Goal: Task Accomplishment & Management: Complete application form

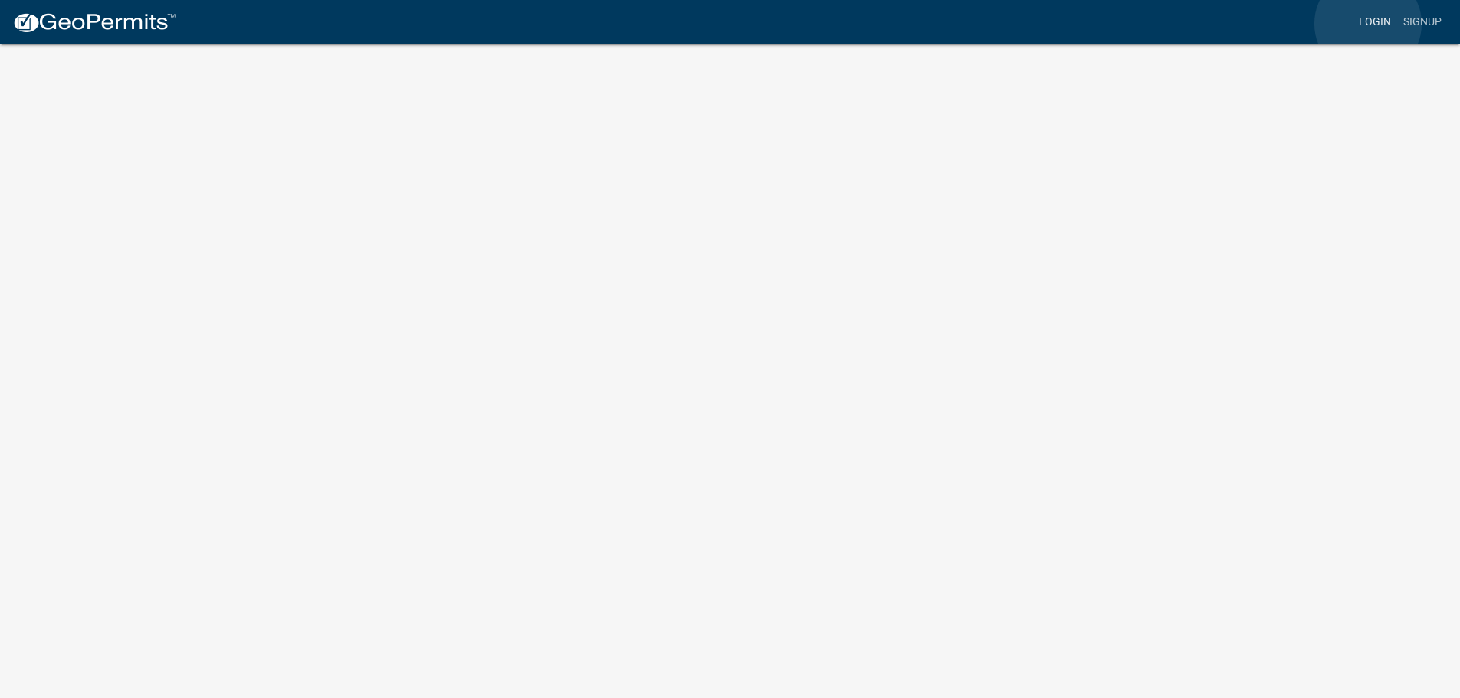
click at [1368, 24] on link "Login" at bounding box center [1375, 22] width 44 height 29
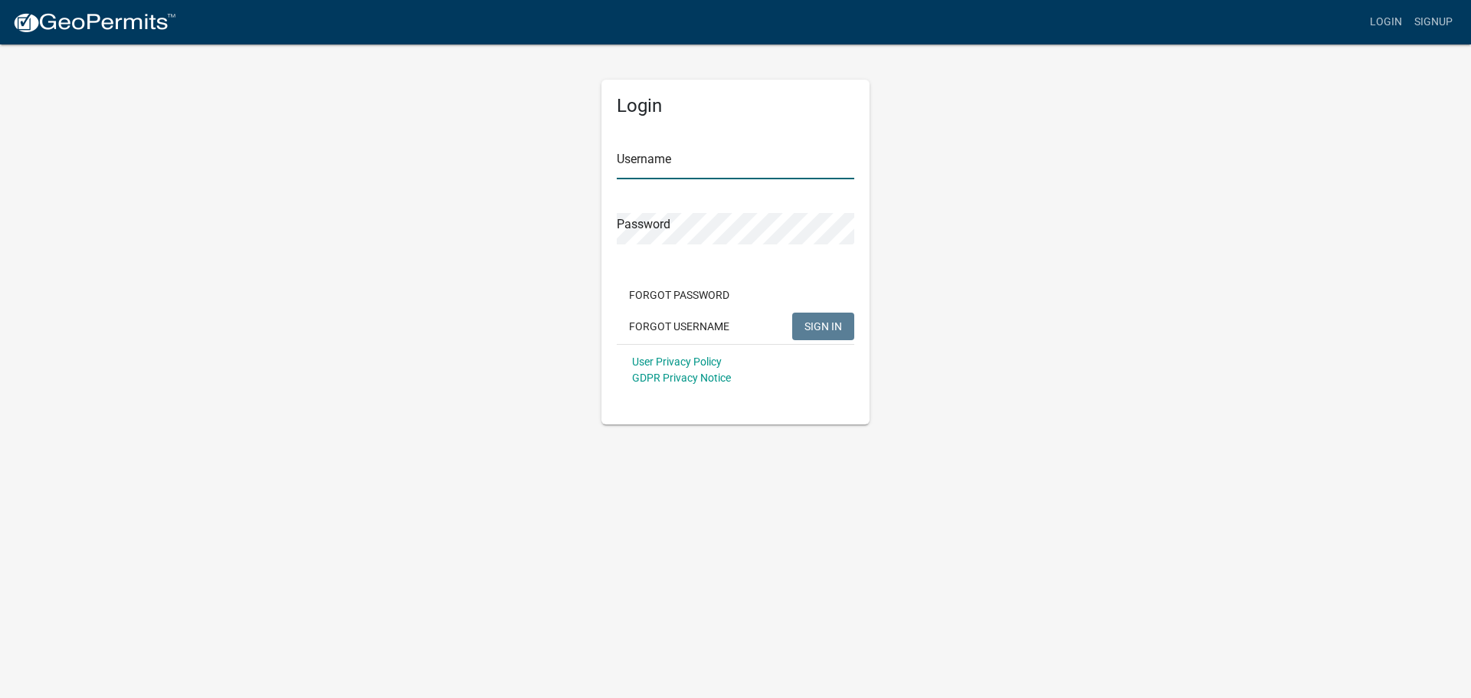
type input "bmashman"
click at [812, 326] on span "SIGN IN" at bounding box center [824, 326] width 38 height 12
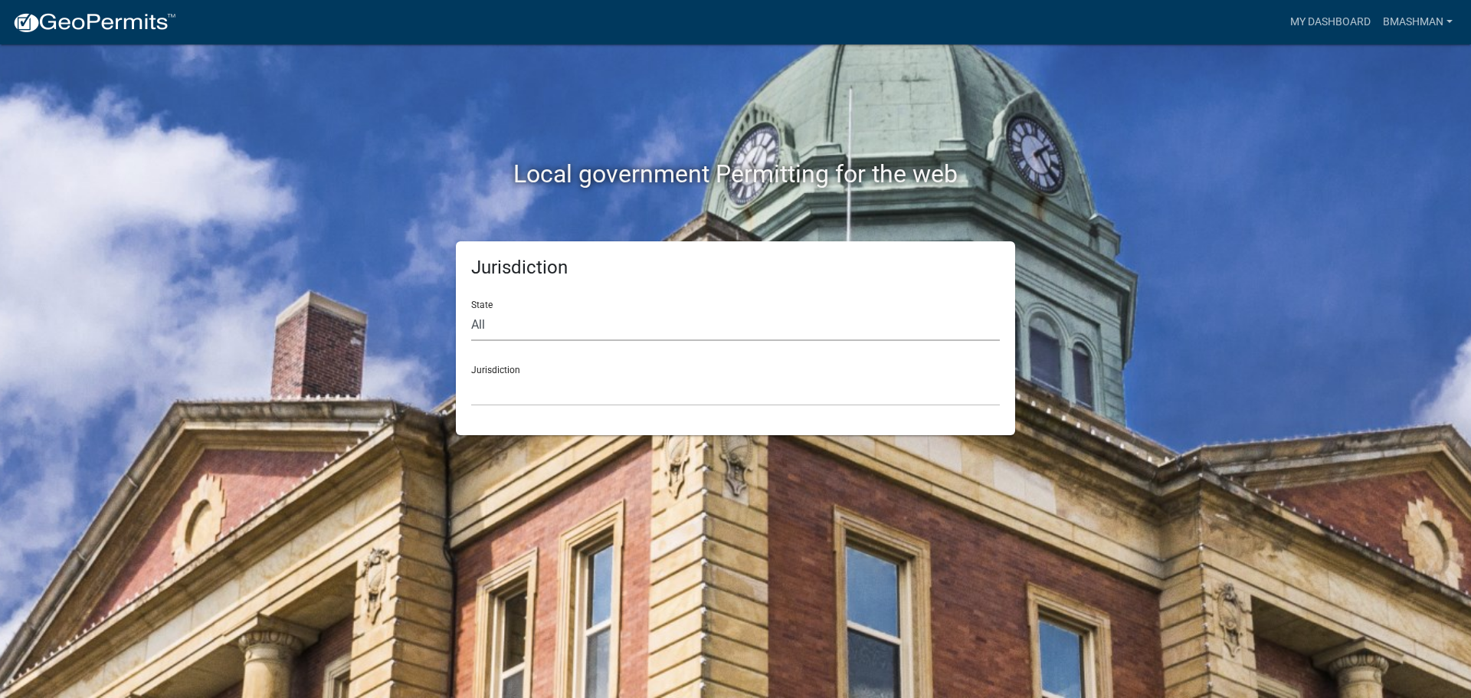
click at [681, 332] on select "All Colorado Georgia Indiana Iowa Kansas Minnesota Ohio South Carolina Wisconsin" at bounding box center [735, 325] width 529 height 31
select select "[US_STATE]"
click at [471, 310] on select "All Colorado Georgia Indiana Iowa Kansas Minnesota Ohio South Carolina Wisconsin" at bounding box center [735, 325] width 529 height 31
click at [591, 372] on div "Jurisdiction City of Charlestown, Indiana City of Jeffersonville, Indiana City …" at bounding box center [735, 379] width 529 height 53
click at [589, 405] on select "City of Charlestown, Indiana City of Jeffersonville, Indiana City of Logansport…" at bounding box center [735, 390] width 529 height 31
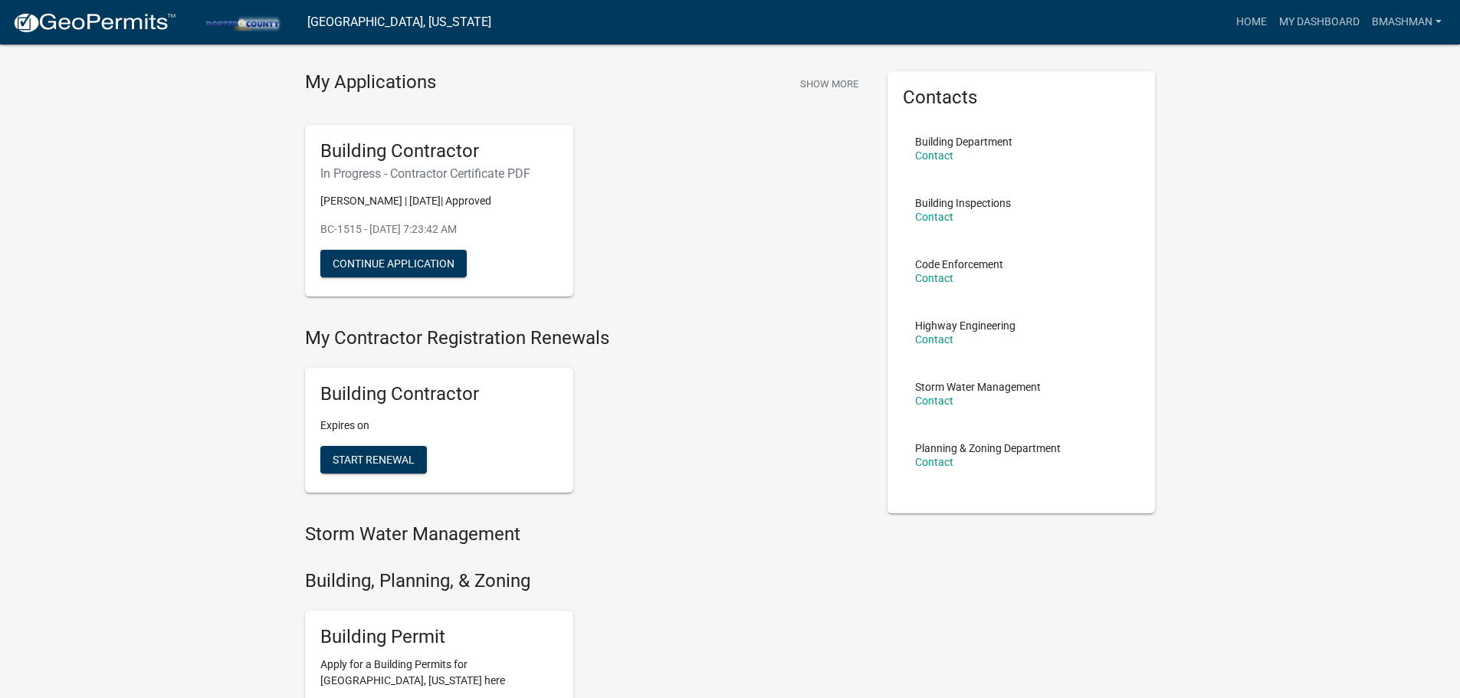
scroll to position [77, 0]
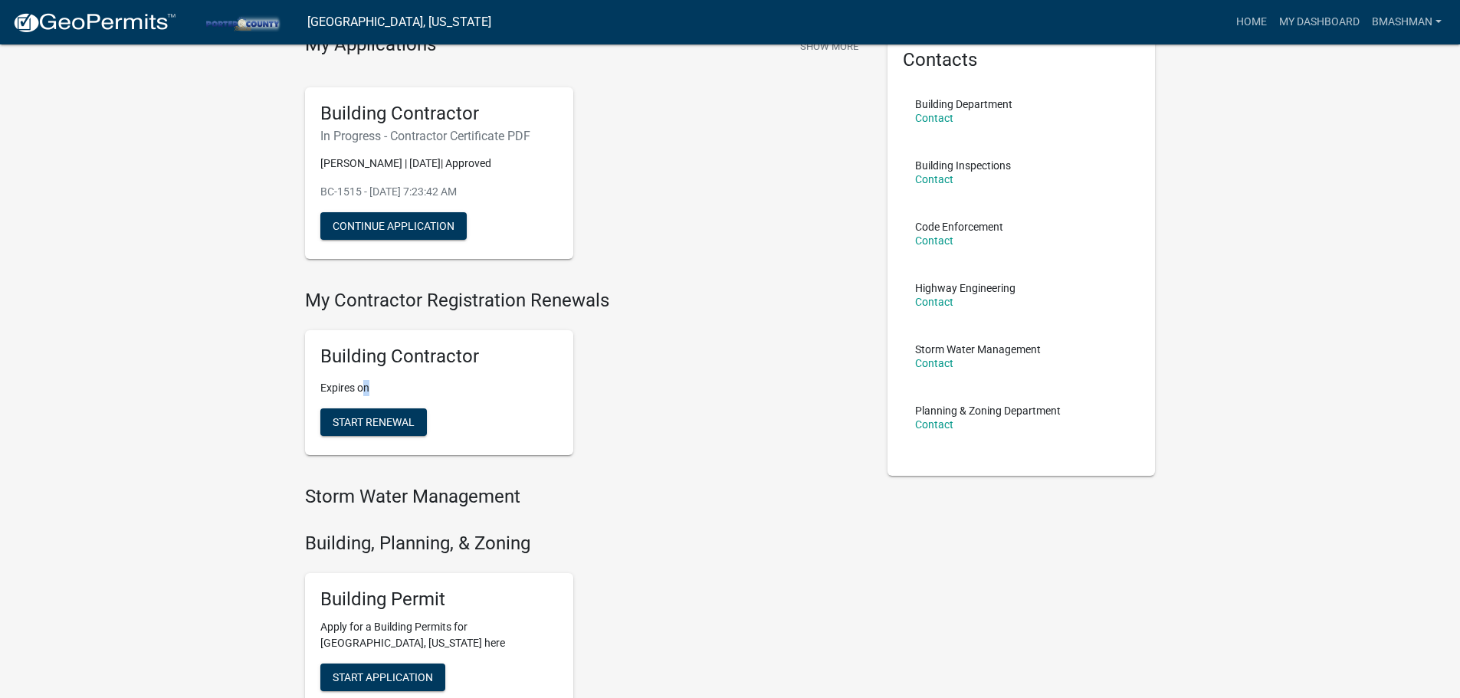
drag, startPoint x: 366, startPoint y: 384, endPoint x: 513, endPoint y: 402, distance: 147.5
click at [515, 385] on p "Expires on" at bounding box center [439, 388] width 238 height 16
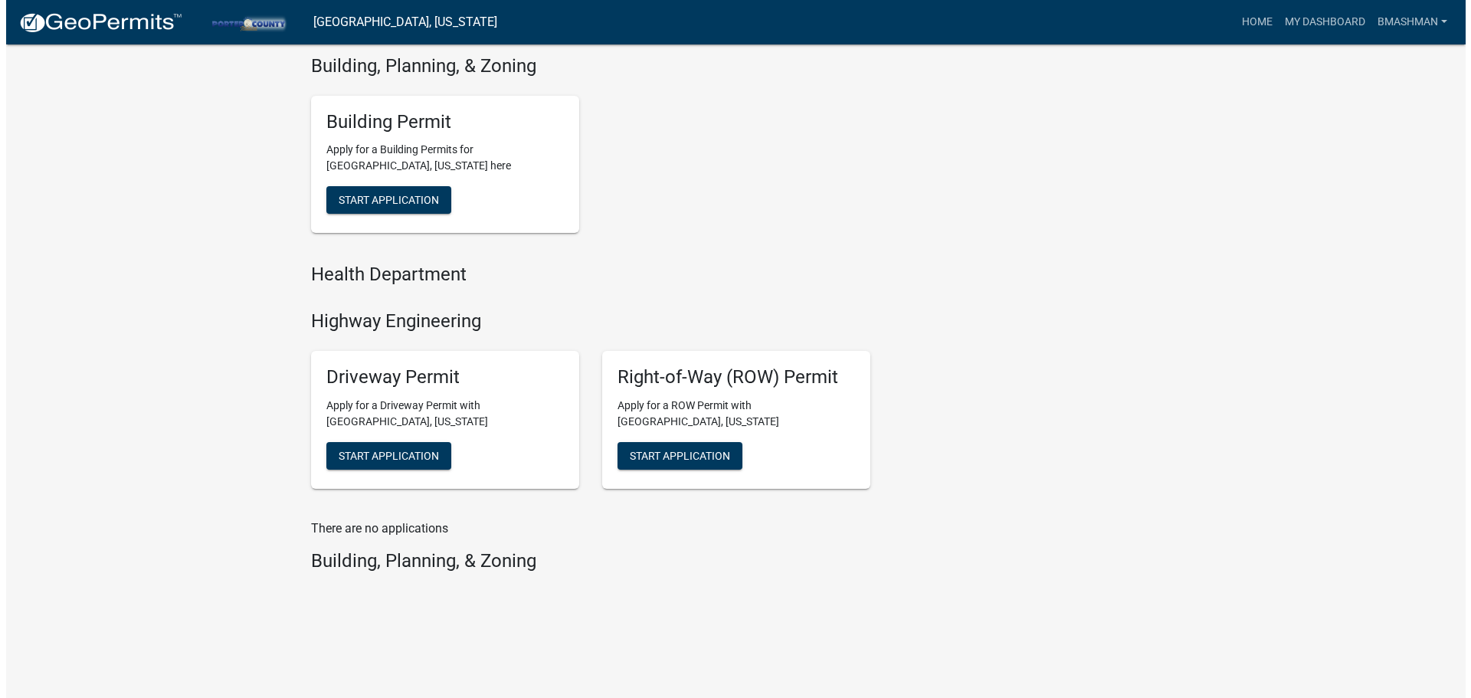
scroll to position [0, 0]
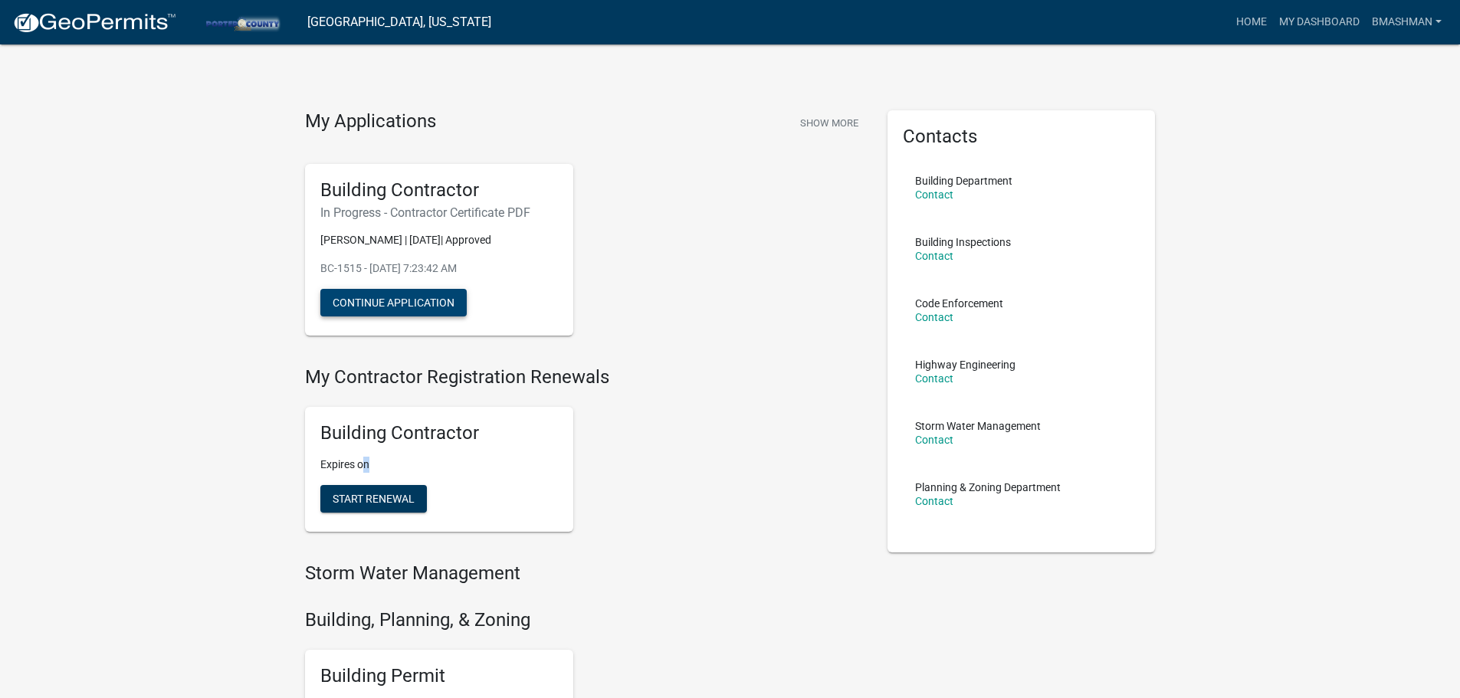
click at [391, 306] on button "Continue Application" at bounding box center [393, 303] width 146 height 28
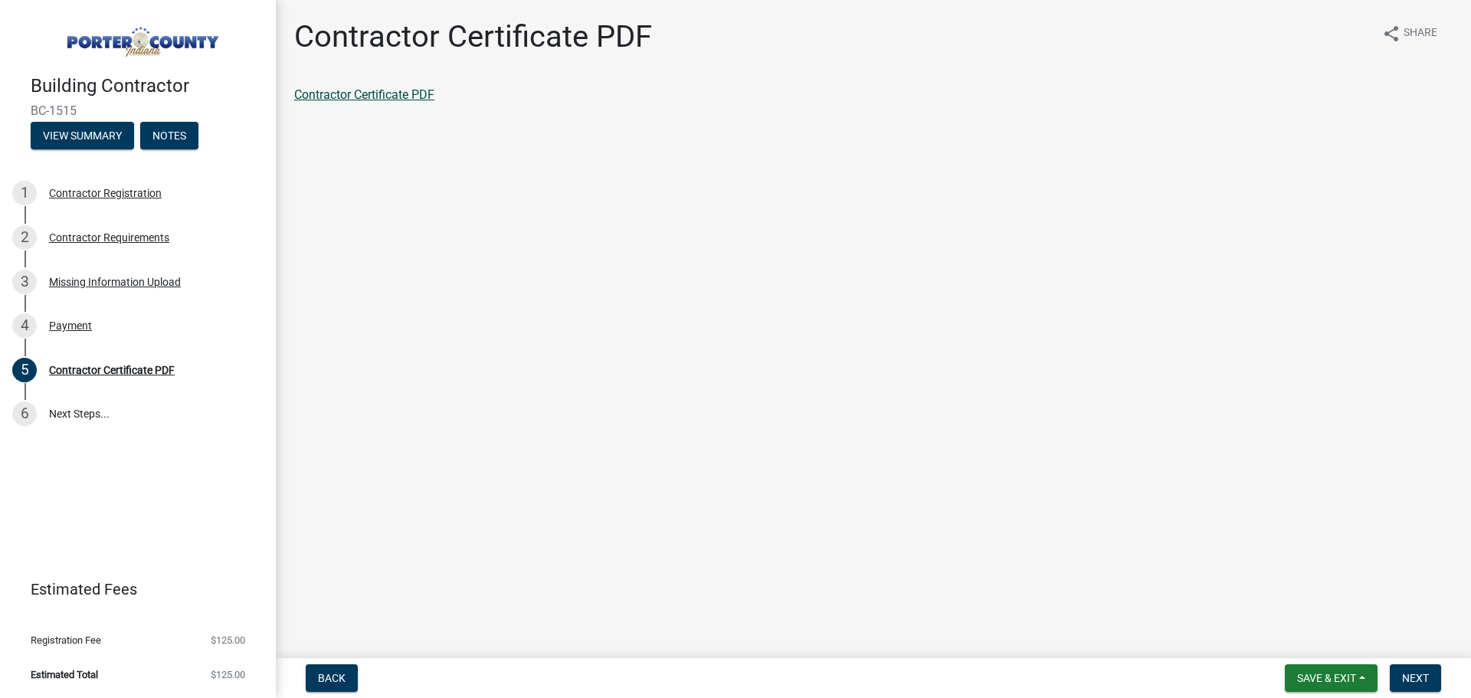
click at [389, 90] on link "Contractor Certificate PDF" at bounding box center [364, 94] width 140 height 15
click at [1419, 681] on span "Next" at bounding box center [1415, 678] width 27 height 12
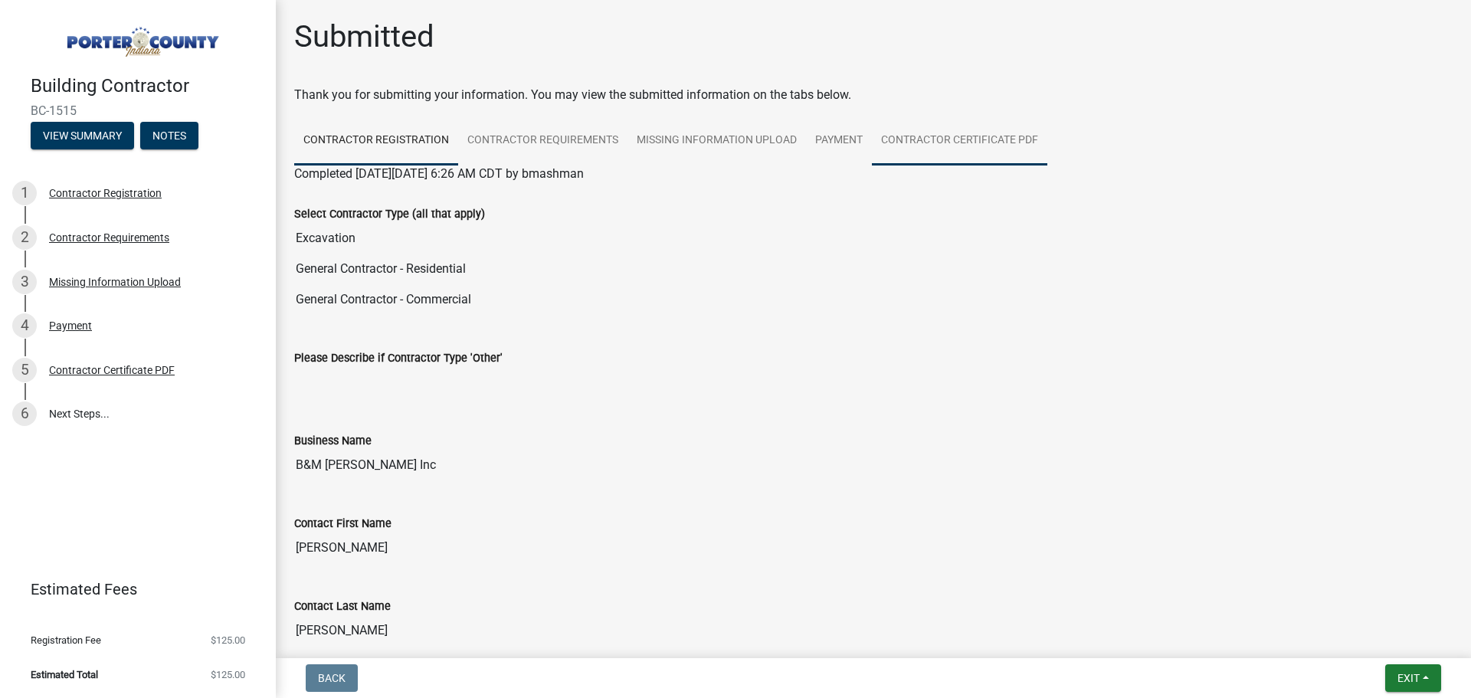
click at [932, 136] on link "Contractor Certificate PDF" at bounding box center [959, 140] width 175 height 49
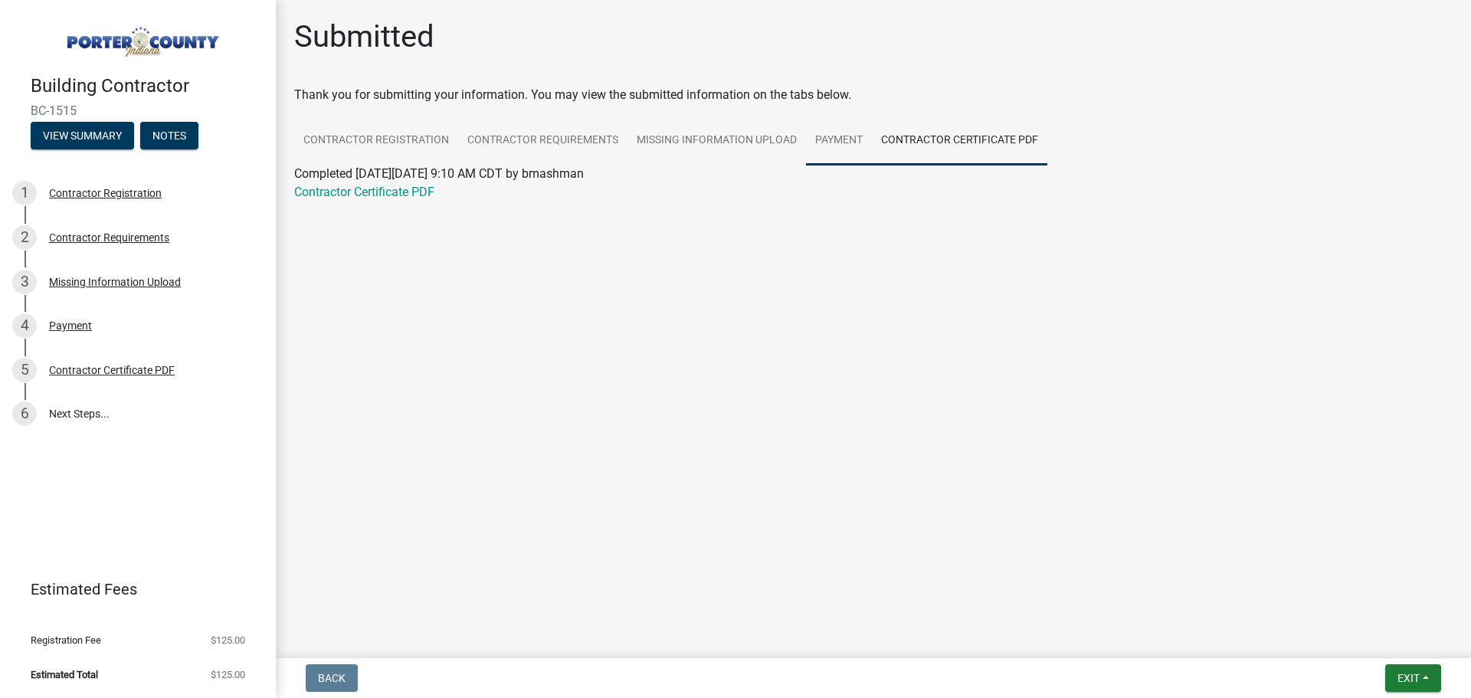
click at [854, 134] on link "Payment" at bounding box center [839, 140] width 66 height 49
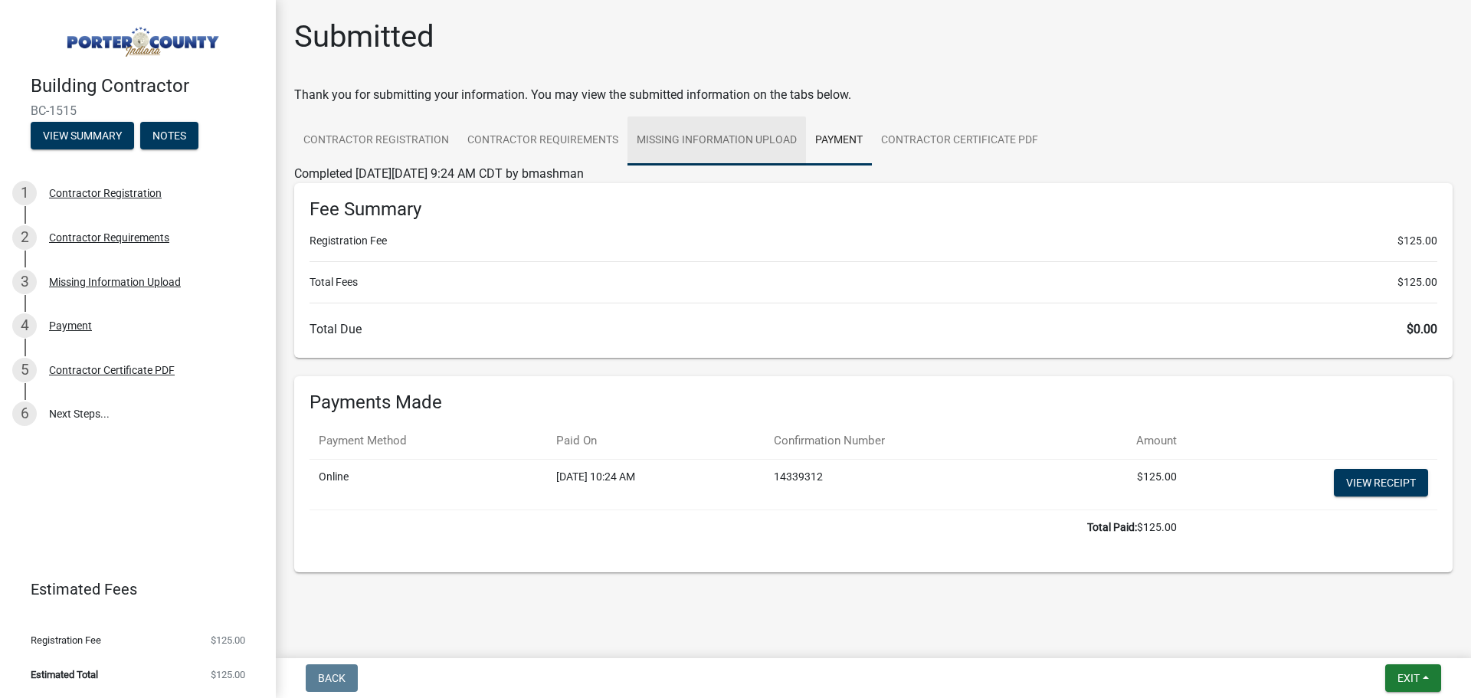
click at [720, 140] on link "Missing Information Upload" at bounding box center [717, 140] width 179 height 49
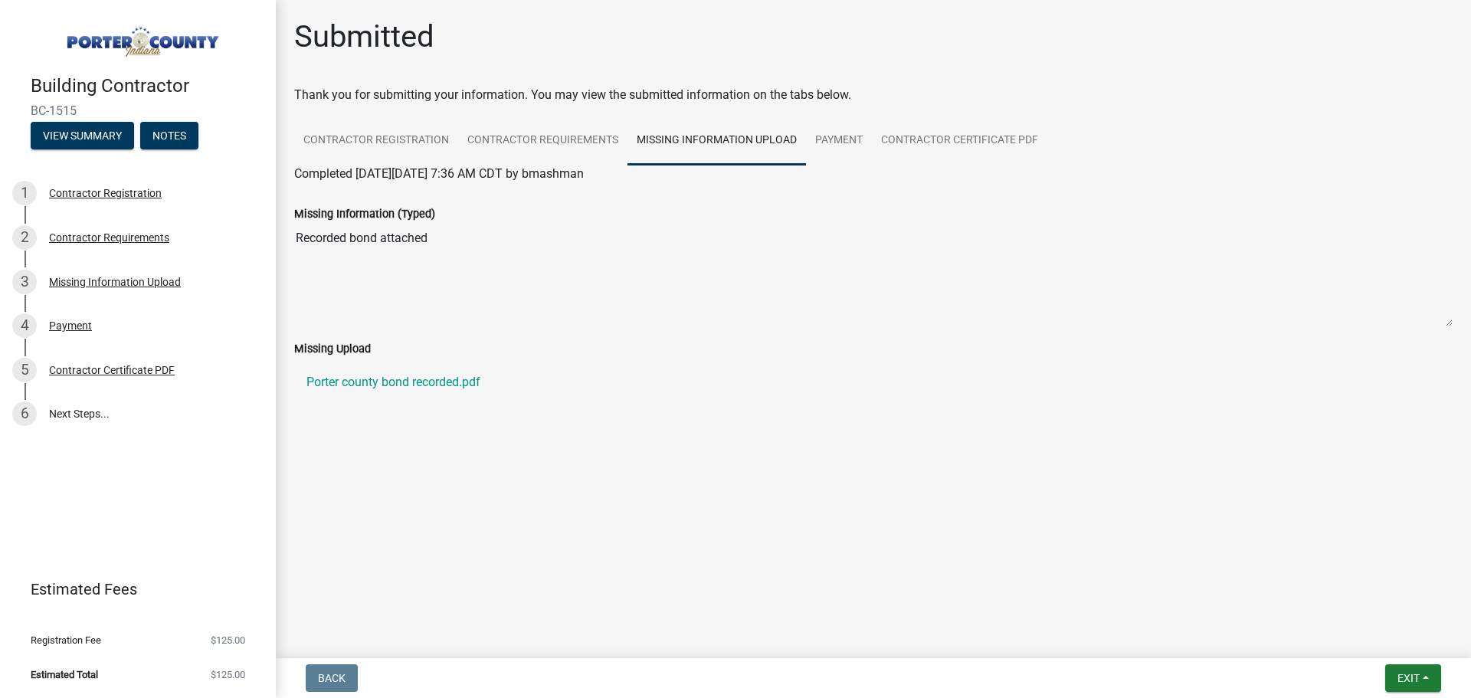
click at [349, 356] on div "Missing Upload" at bounding box center [873, 348] width 1159 height 18
click at [362, 380] on link "Porter county bond recorded.pdf" at bounding box center [873, 382] width 1159 height 37
click at [533, 287] on textarea "Recorded bond attached" at bounding box center [873, 275] width 1159 height 104
click at [412, 249] on textarea "Recorded bond attached" at bounding box center [873, 275] width 1159 height 104
click at [528, 133] on link "Contractor Requirements" at bounding box center [542, 140] width 169 height 49
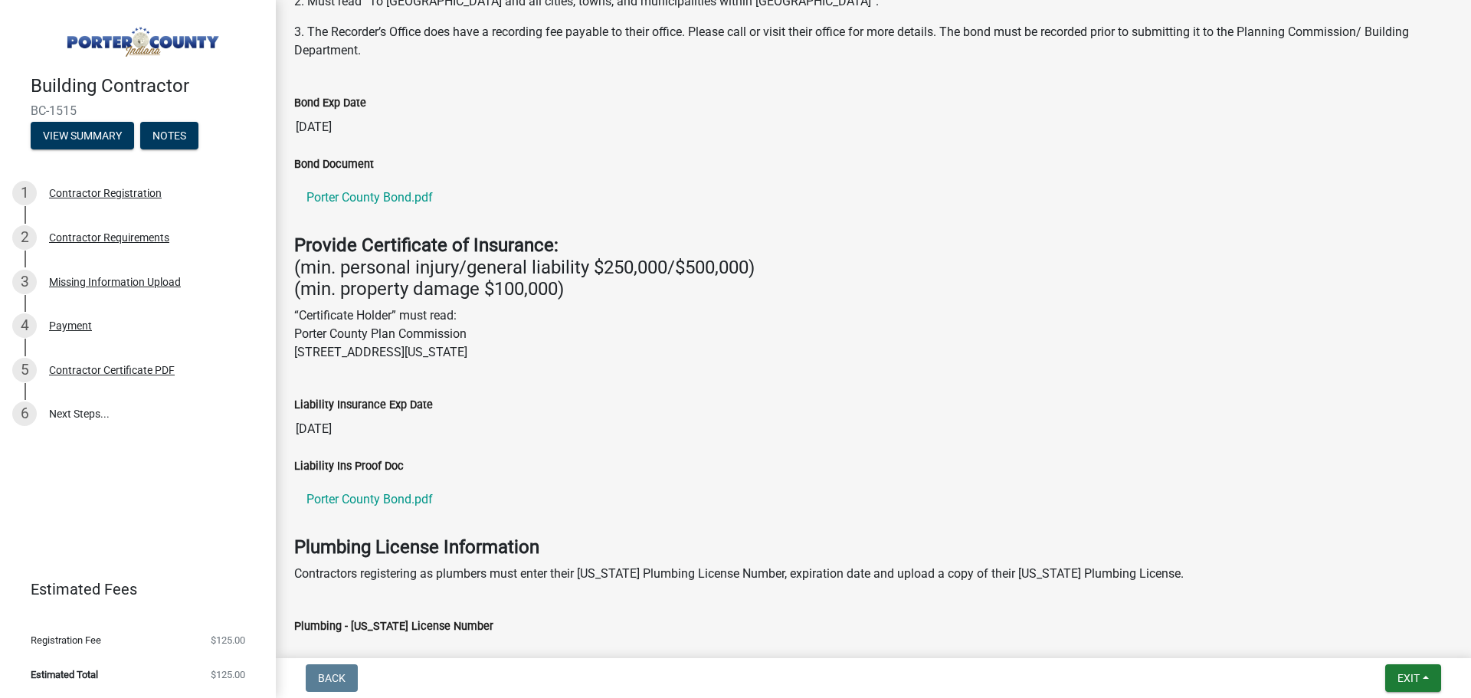
scroll to position [578, 0]
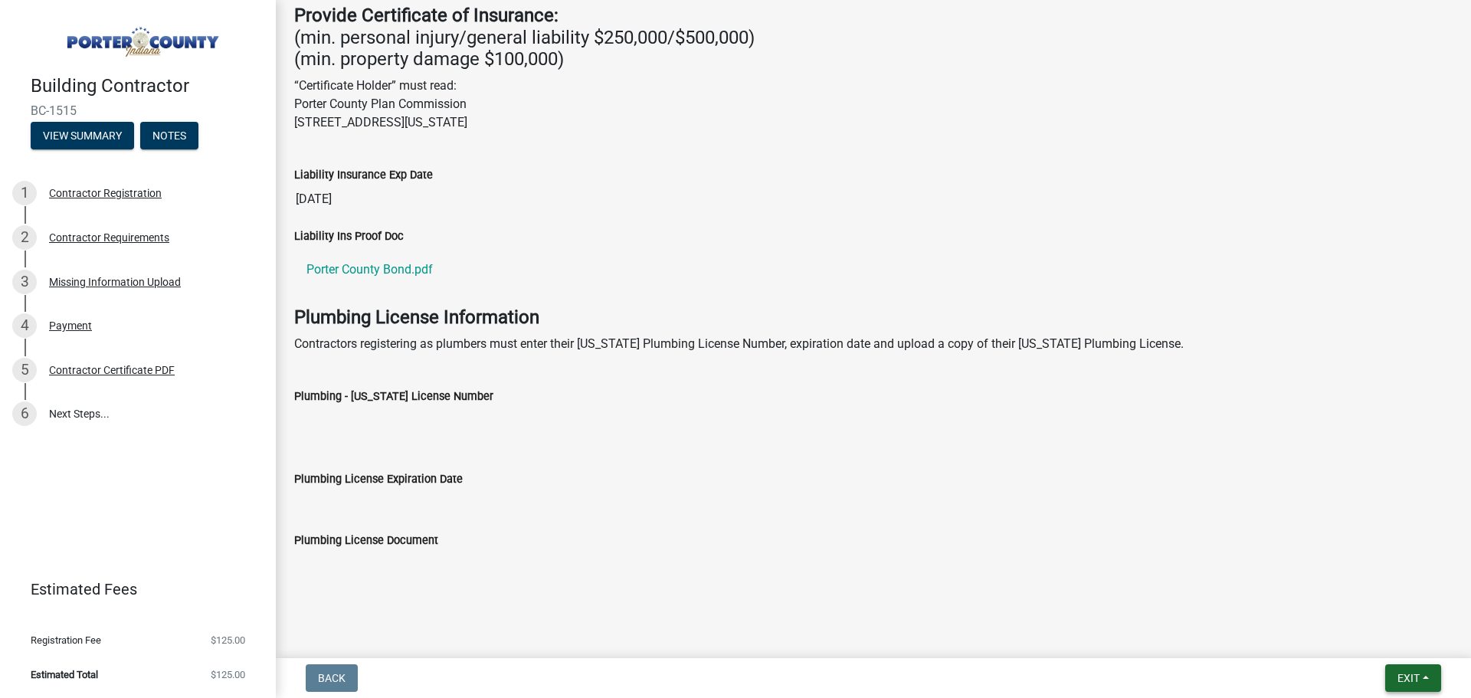
click at [1413, 676] on span "Exit" at bounding box center [1409, 678] width 22 height 12
click at [1205, 608] on main "Submitted Thank you for submitting your information. You may view the submitted…" at bounding box center [874, 326] width 1196 height 652
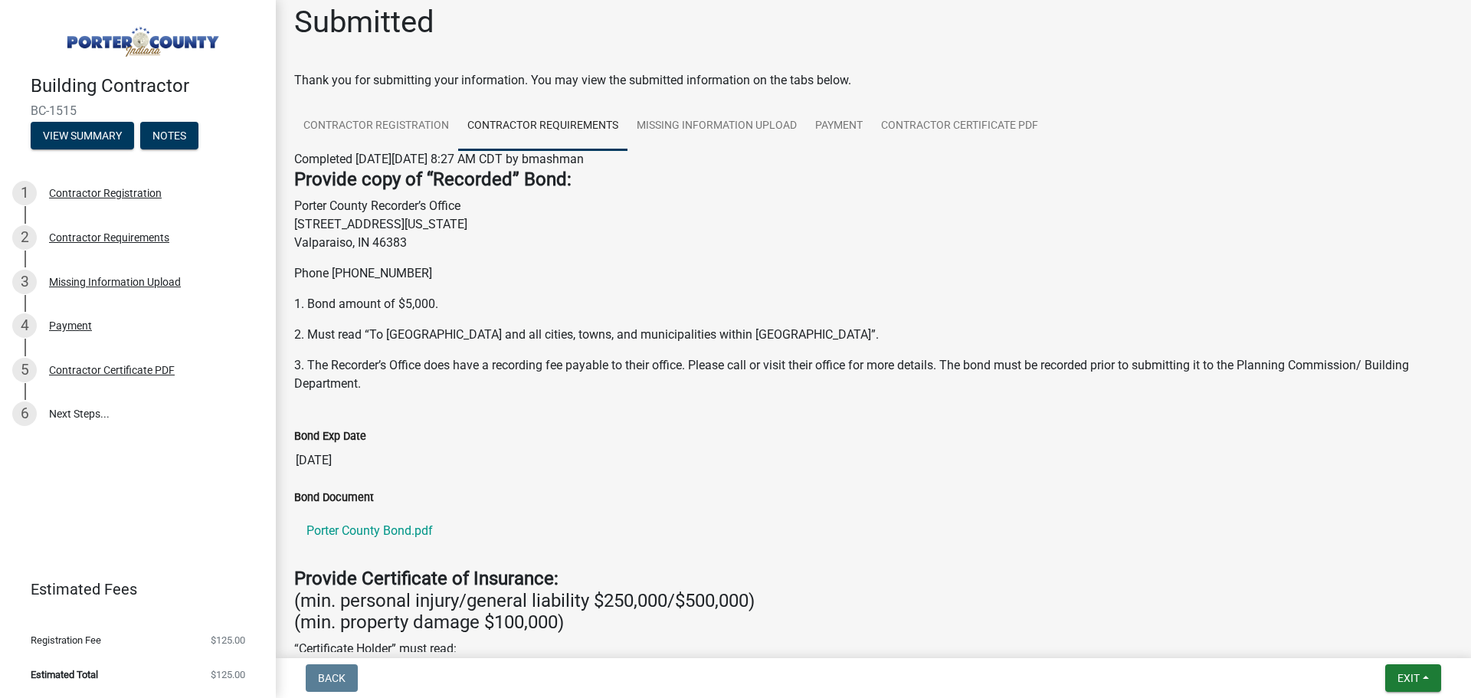
scroll to position [0, 0]
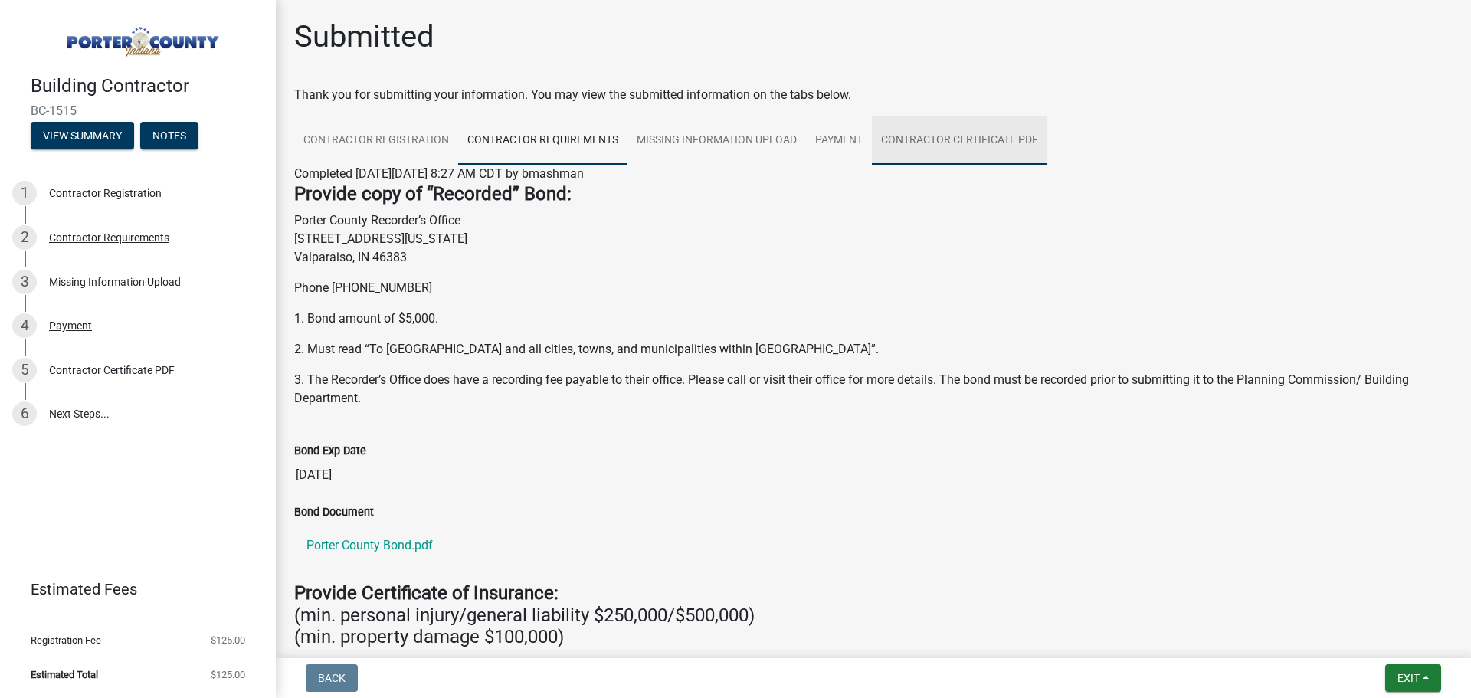
click at [1009, 132] on link "Contractor Certificate PDF" at bounding box center [959, 140] width 175 height 49
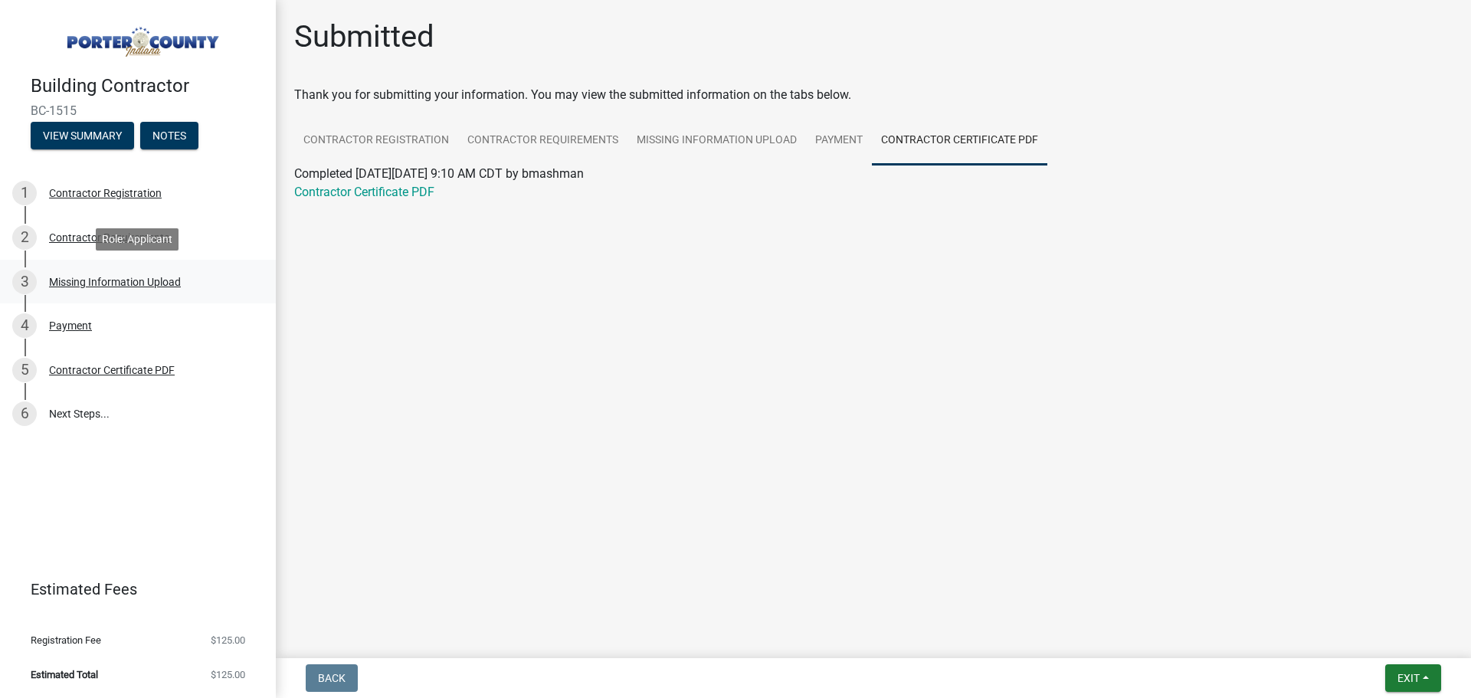
click at [133, 284] on div "Missing Information Upload" at bounding box center [115, 282] width 132 height 11
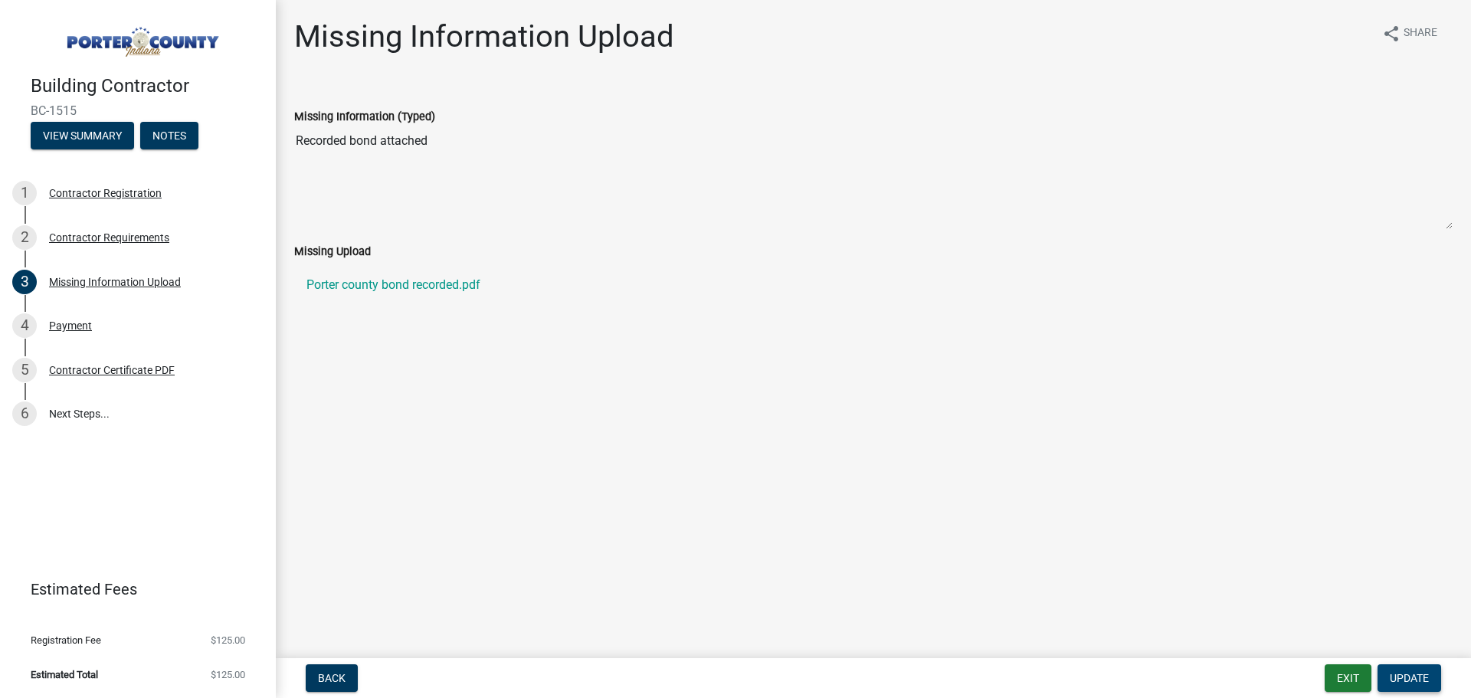
click at [1424, 675] on span "Update" at bounding box center [1409, 678] width 39 height 12
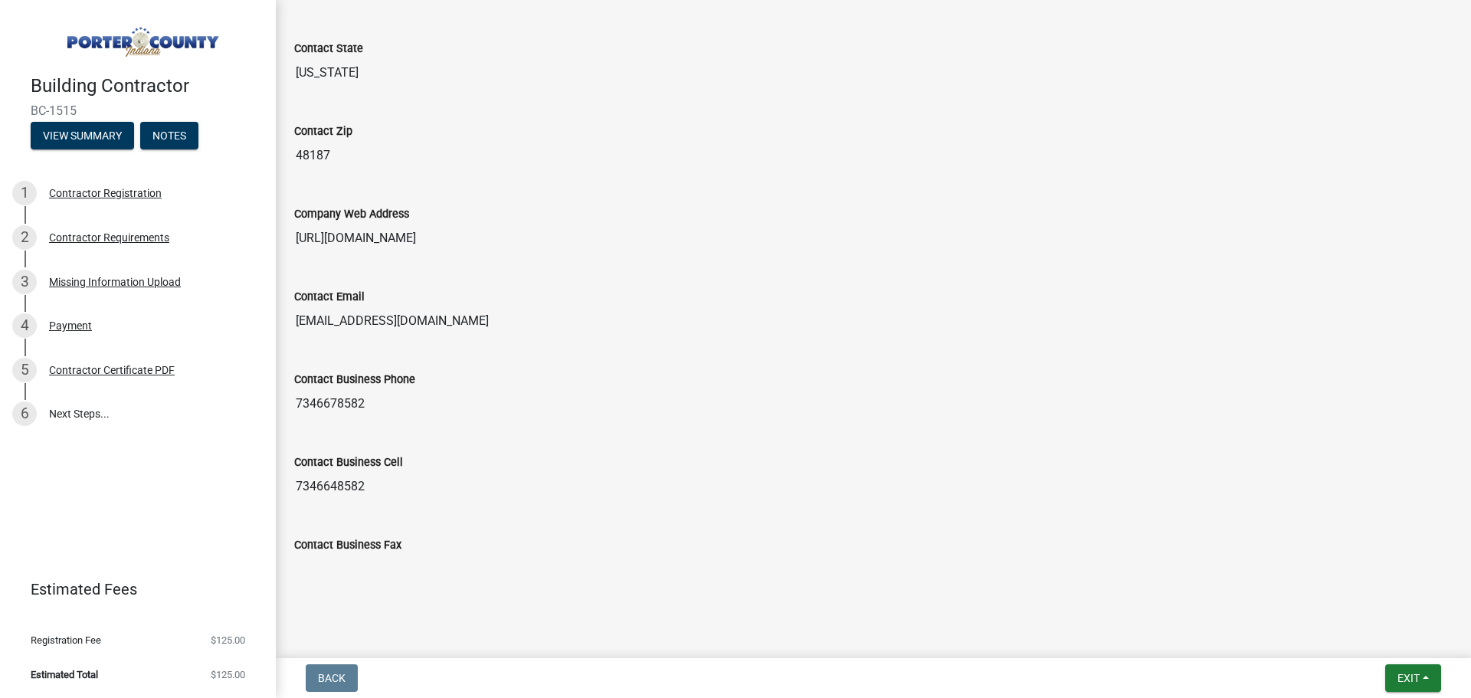
scroll to position [912, 0]
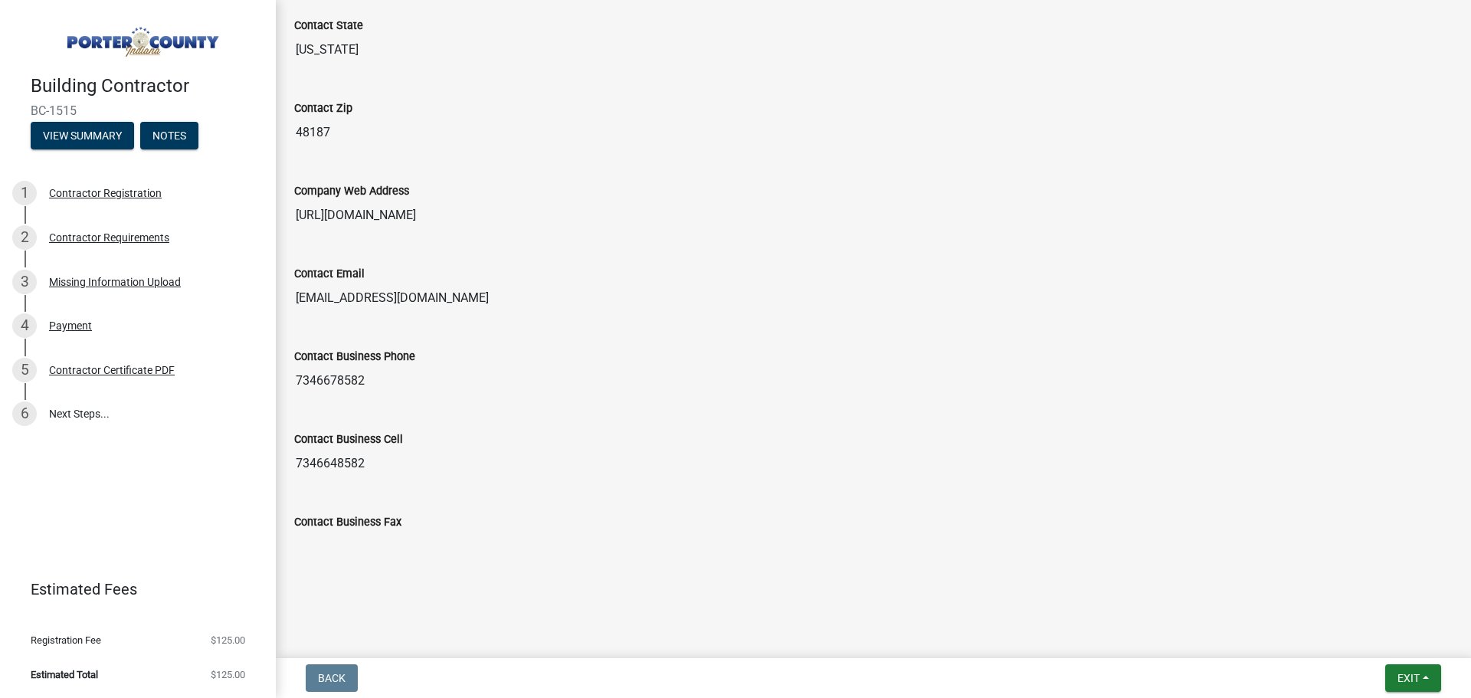
click at [397, 553] on input "Contact Business Fax" at bounding box center [873, 546] width 1159 height 31
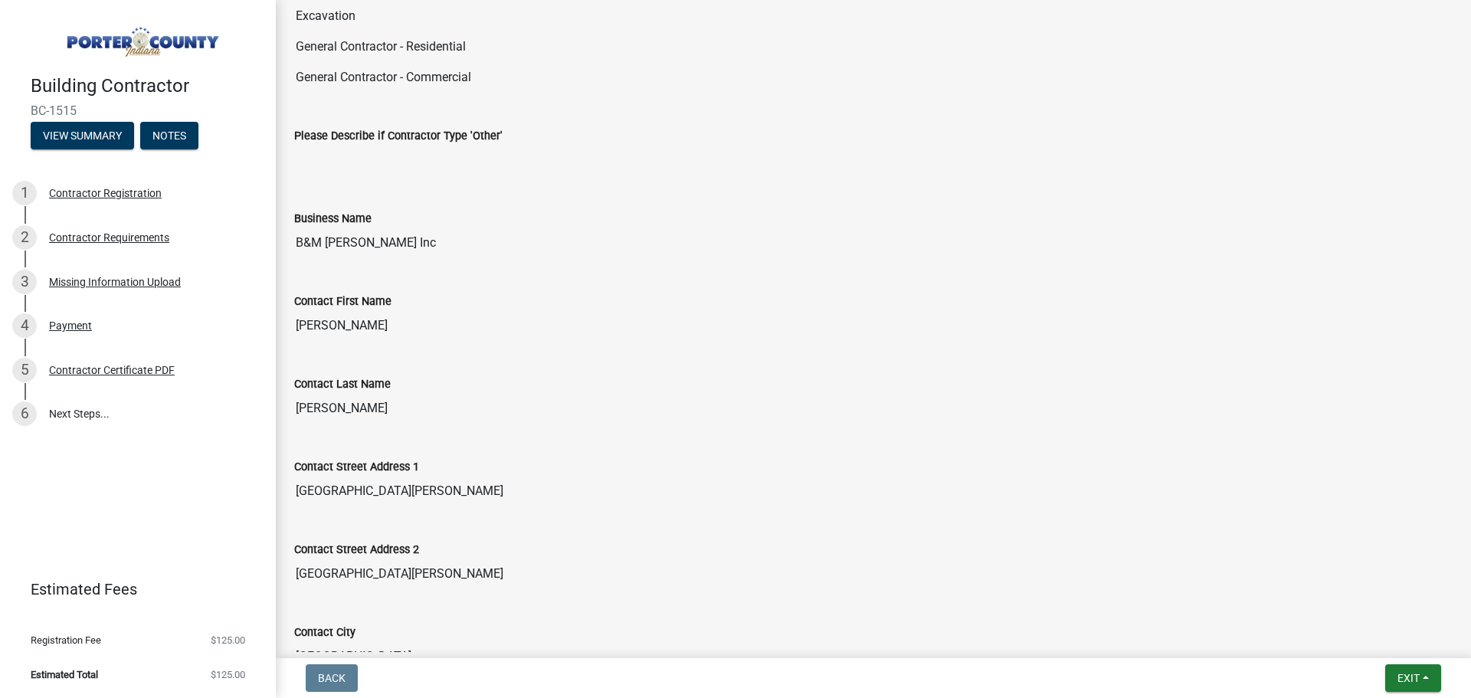
scroll to position [0, 0]
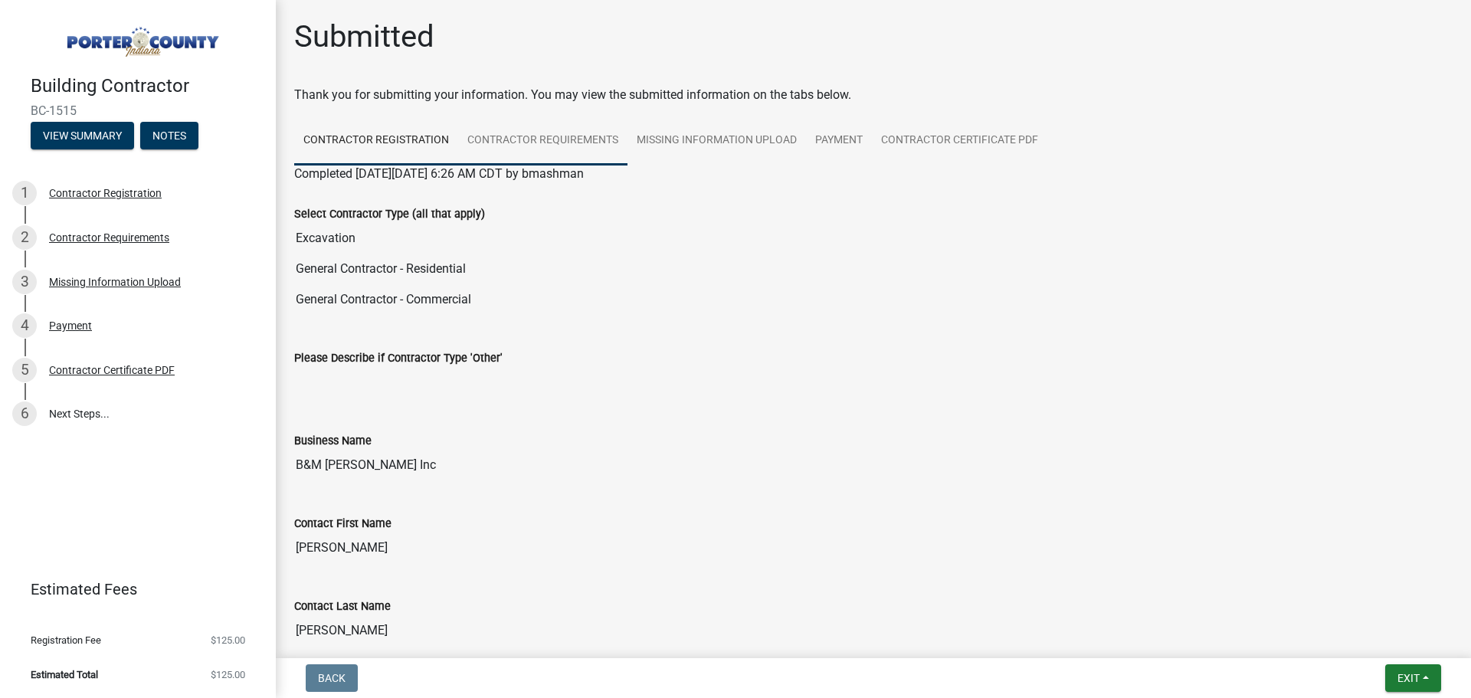
click at [515, 139] on link "Contractor Requirements" at bounding box center [542, 140] width 169 height 49
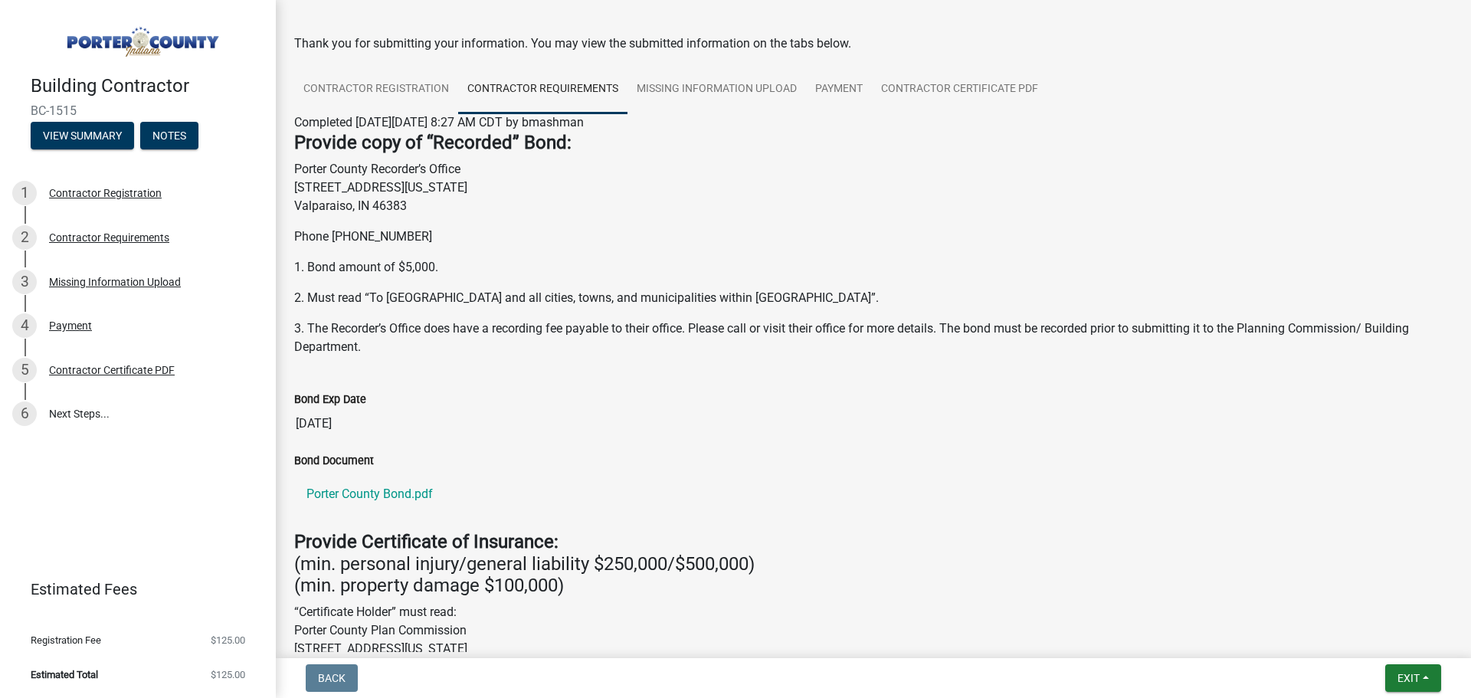
scroll to position [77, 0]
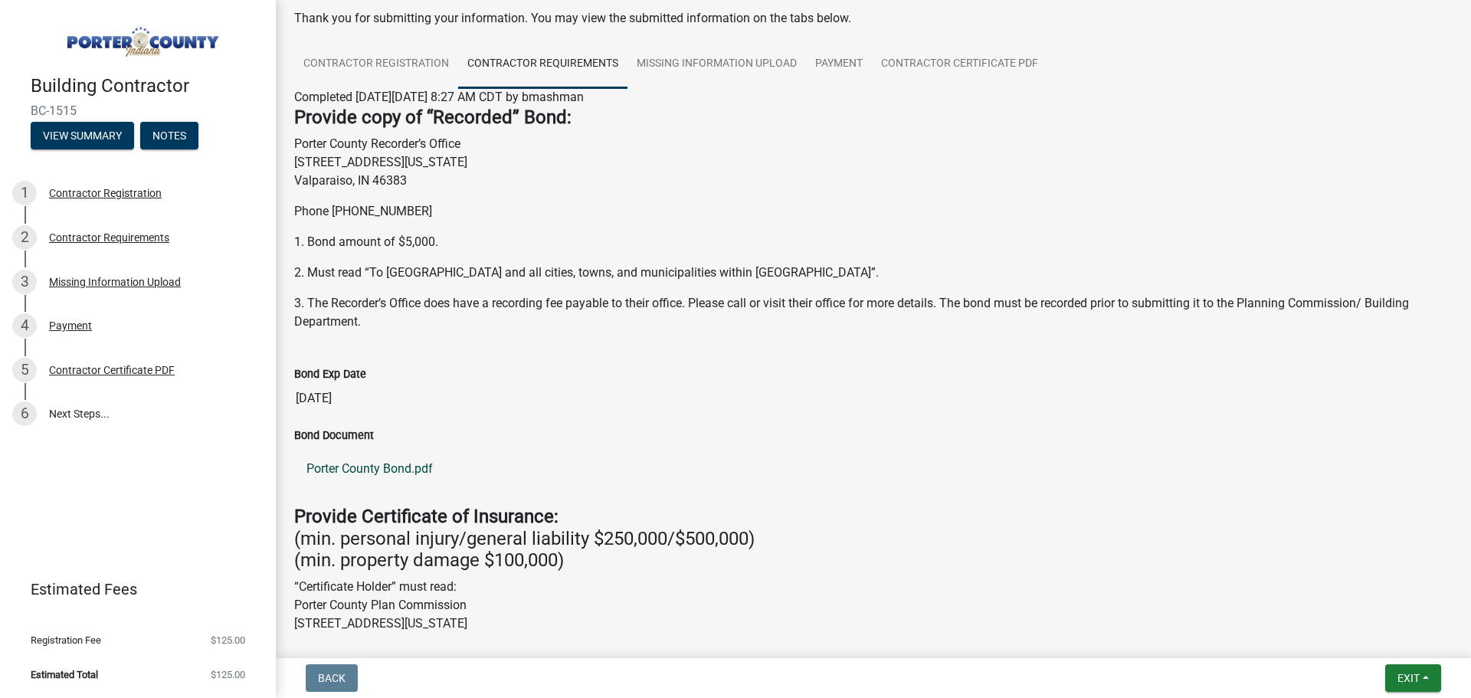
click at [383, 474] on link "Porter County Bond.pdf" at bounding box center [873, 469] width 1159 height 37
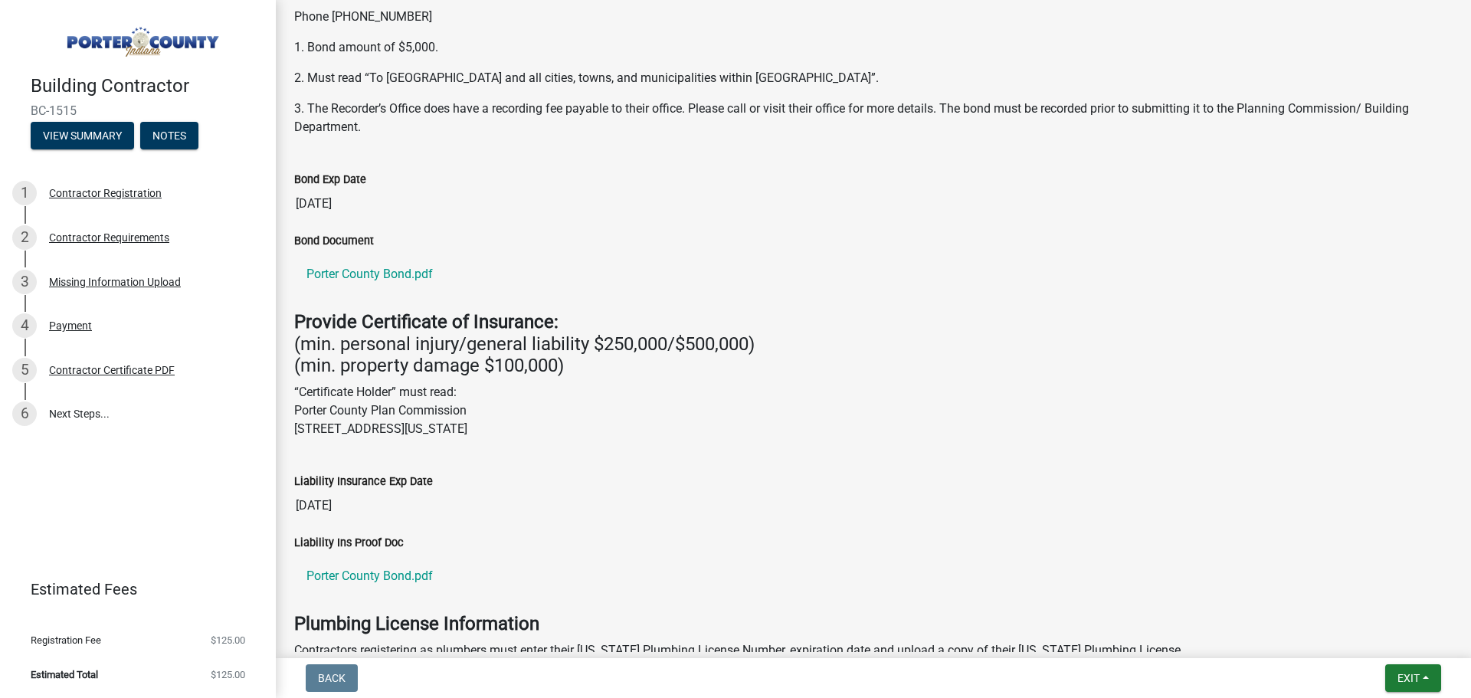
scroll to position [0, 0]
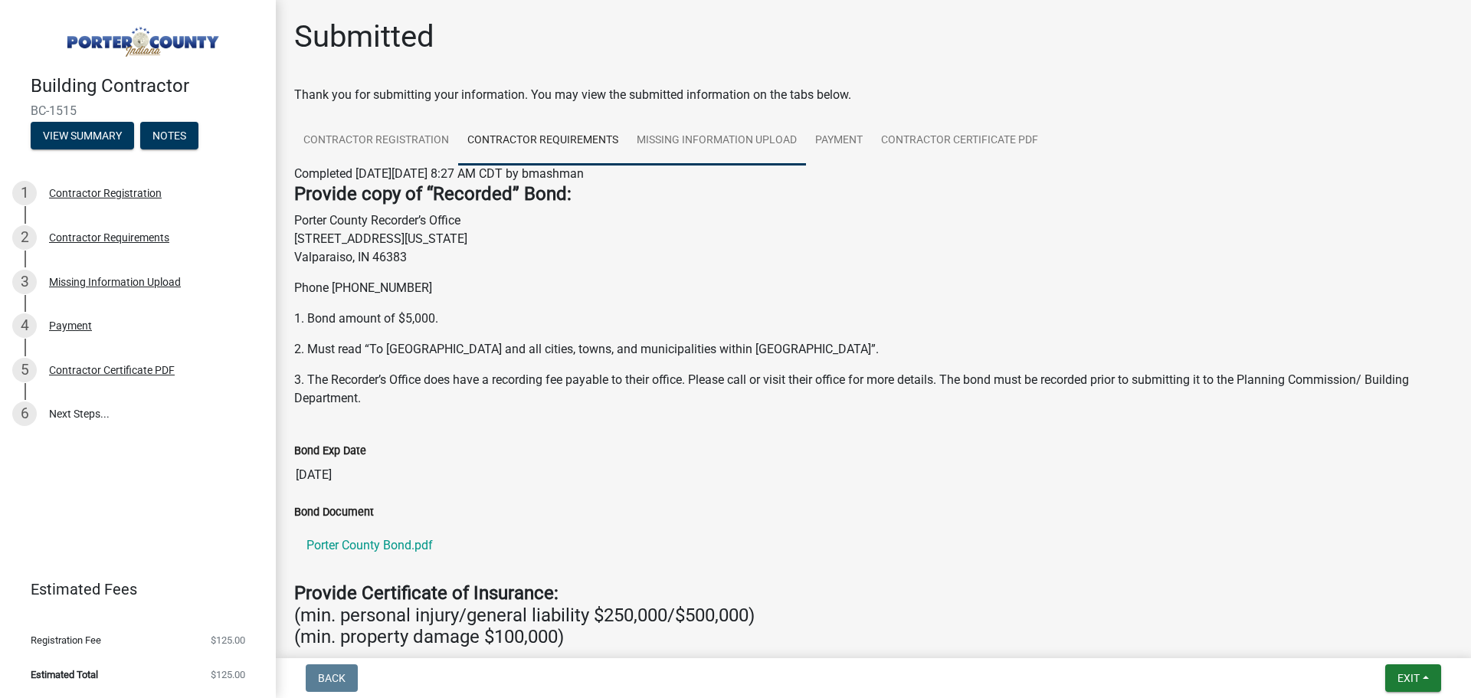
click at [734, 148] on link "Missing Information Upload" at bounding box center [717, 140] width 179 height 49
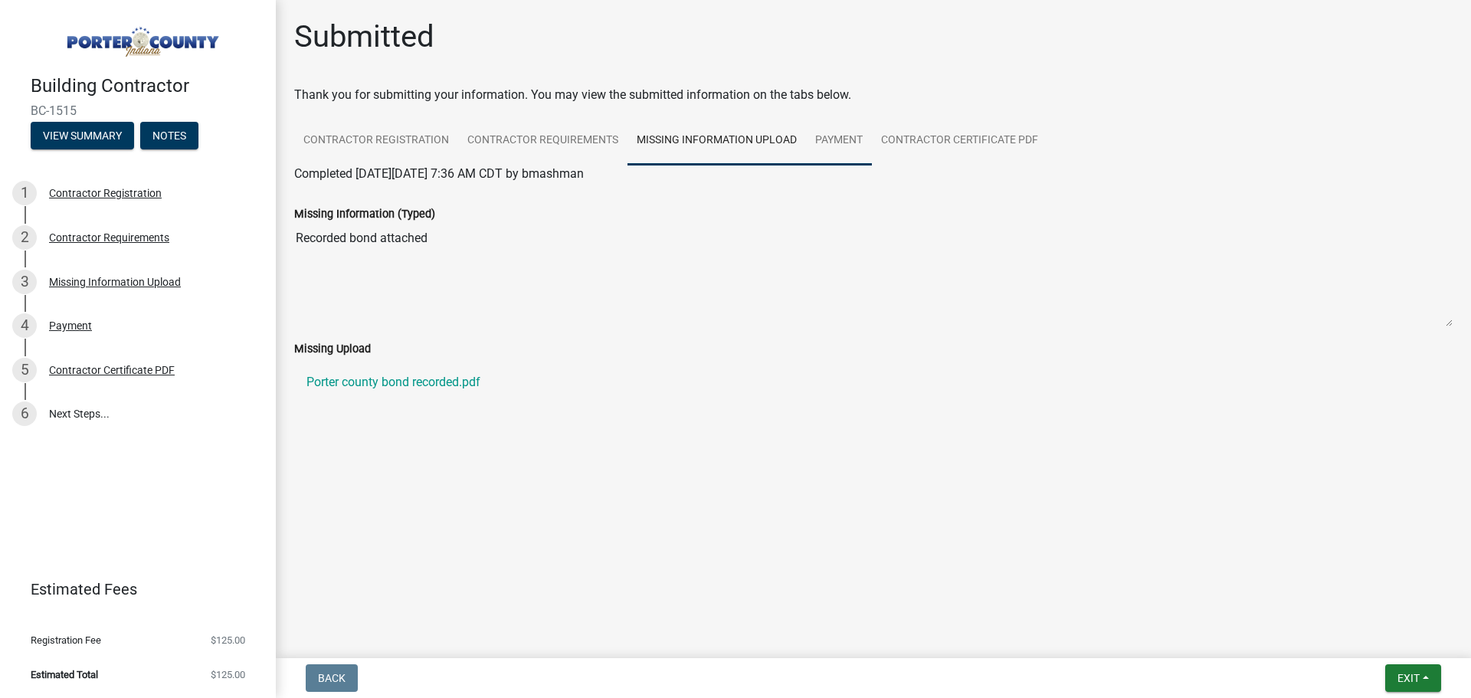
click at [835, 146] on link "Payment" at bounding box center [839, 140] width 66 height 49
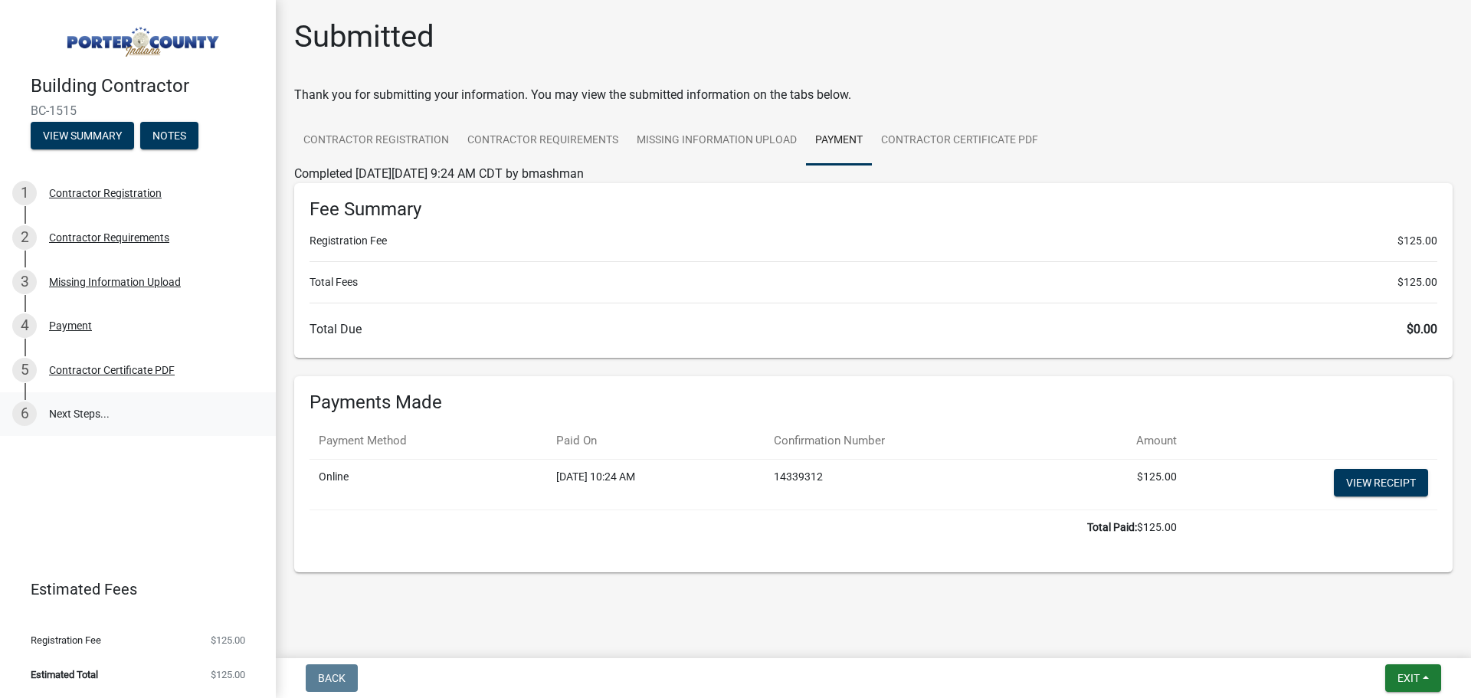
click at [90, 408] on link "6 Next Steps..." at bounding box center [138, 414] width 276 height 44
click at [87, 414] on link "6 Next Steps..." at bounding box center [138, 414] width 276 height 44
click at [18, 414] on div "6" at bounding box center [24, 414] width 25 height 25
click at [980, 141] on link "Contractor Certificate PDF" at bounding box center [959, 140] width 175 height 49
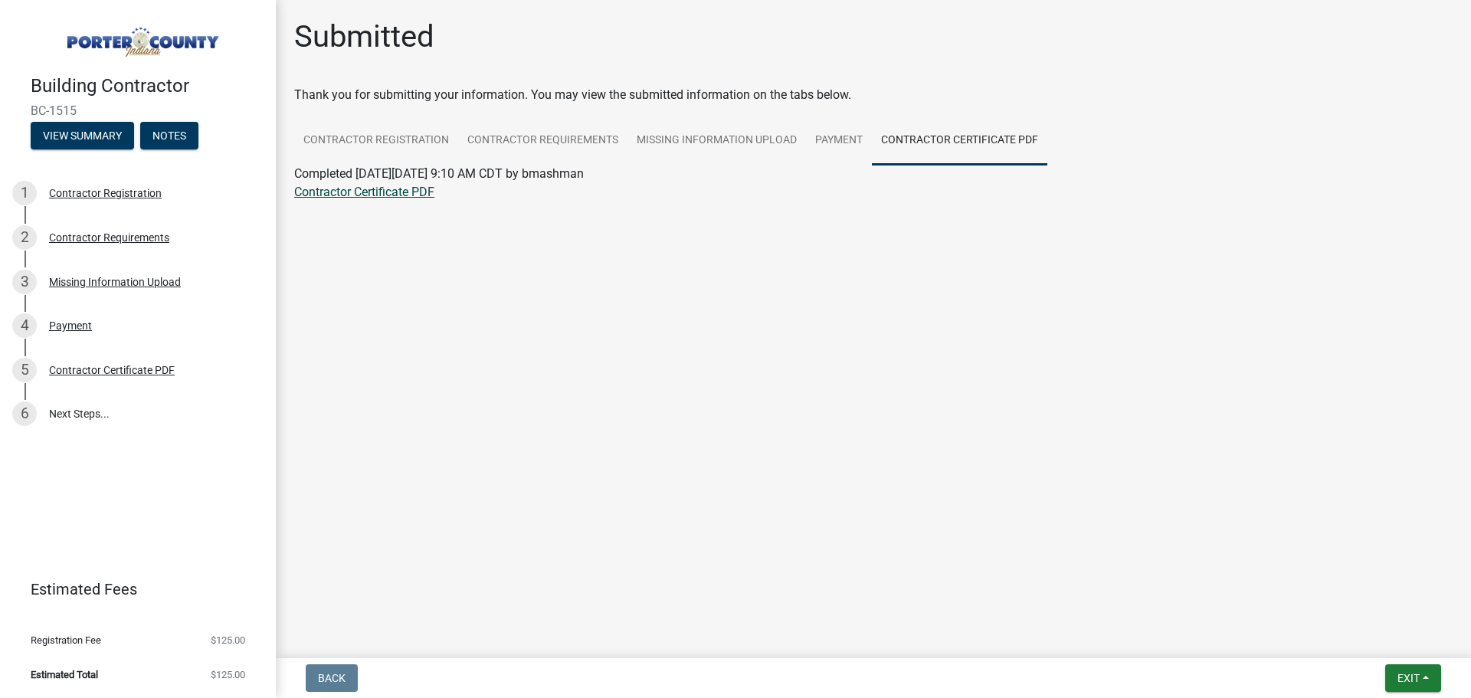
click at [393, 196] on link "Contractor Certificate PDF" at bounding box center [364, 192] width 140 height 15
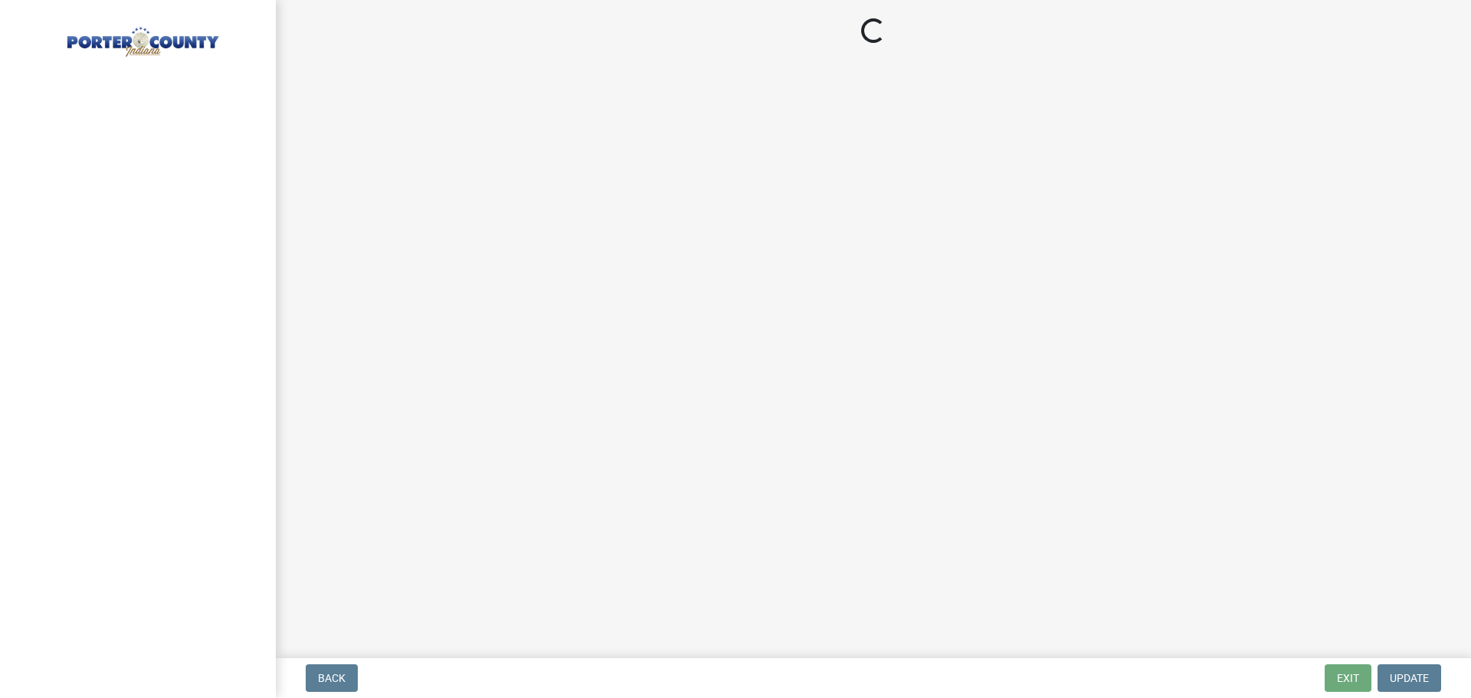
select select "MI"
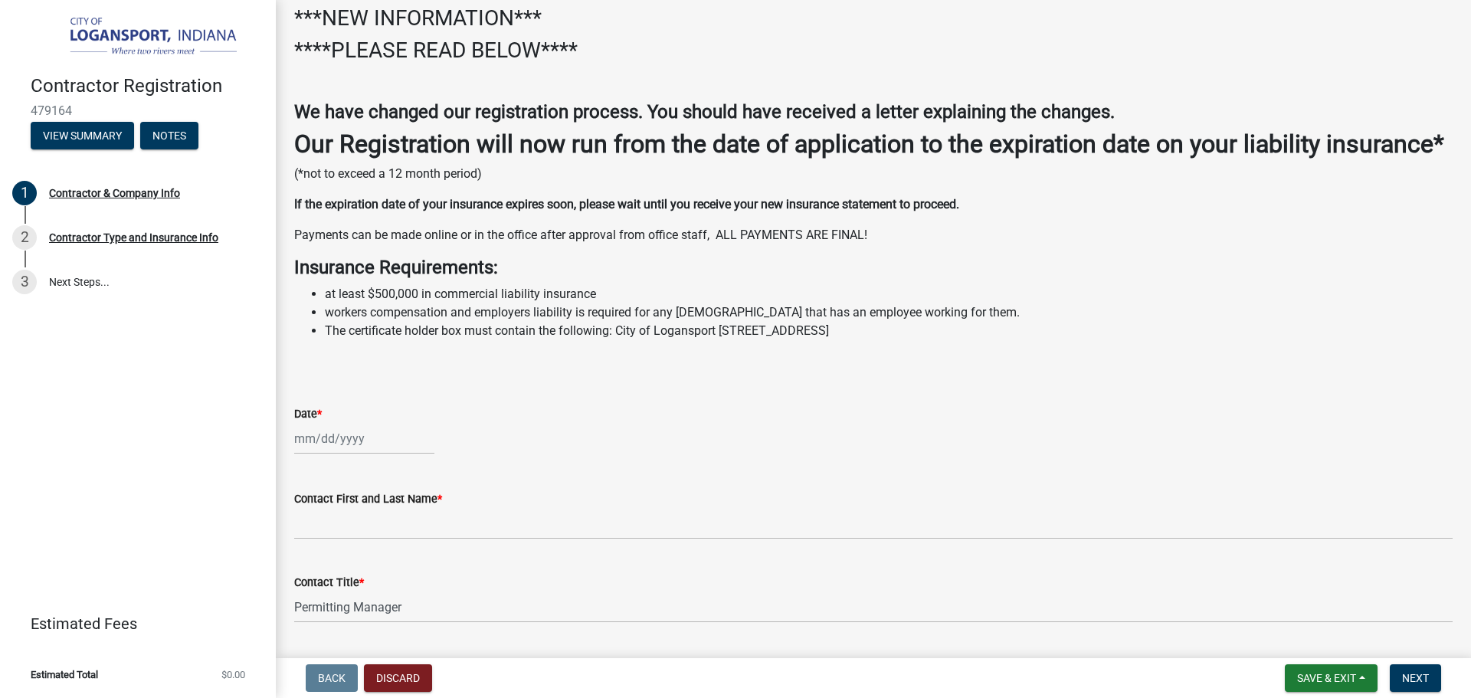
scroll to position [153, 0]
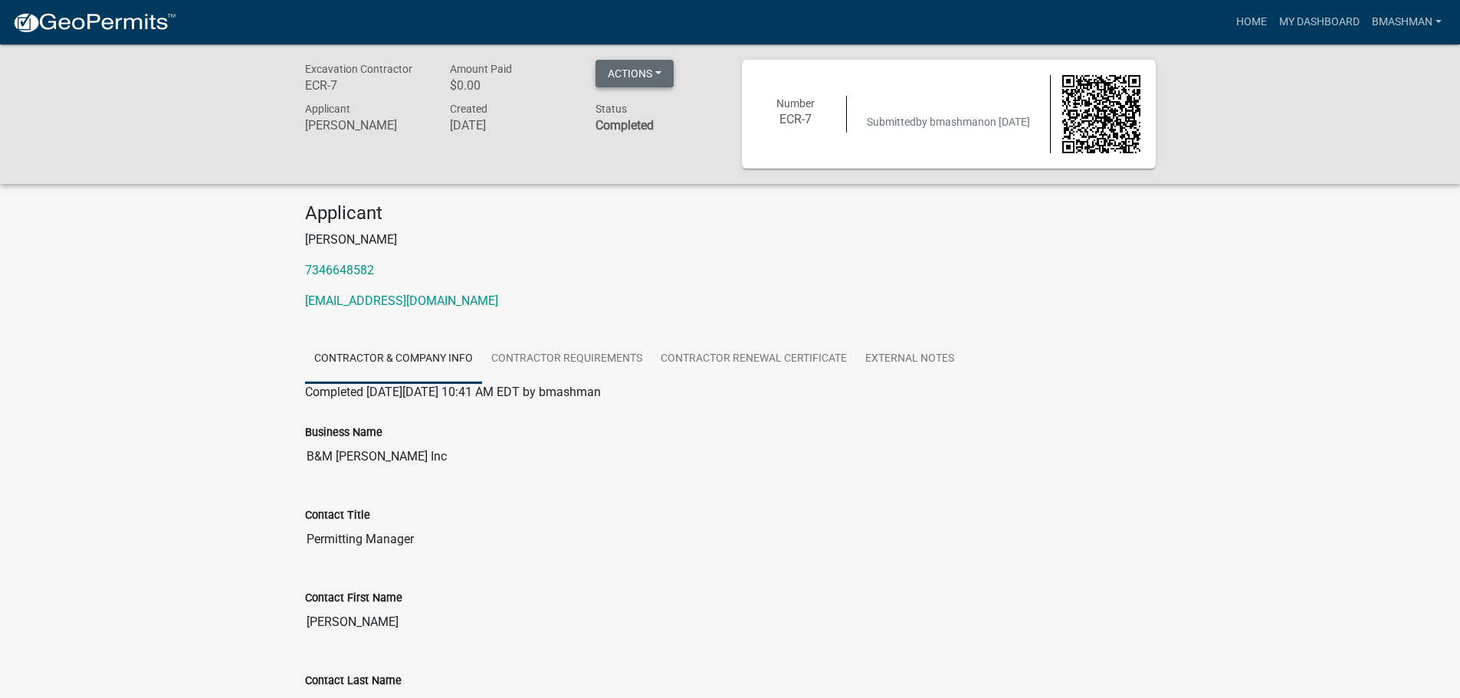
click at [658, 85] on button "Actions" at bounding box center [634, 74] width 78 height 28
drag, startPoint x: 659, startPoint y: 173, endPoint x: 846, endPoint y: 167, distance: 187.1
click at [659, 173] on div "Excavation Contractor ECR-7 Amount Paid $0.00 Actions Printer Friendly Applican…" at bounding box center [730, 113] width 1460 height 139
click at [579, 355] on link "Contractor Requirements" at bounding box center [566, 359] width 169 height 49
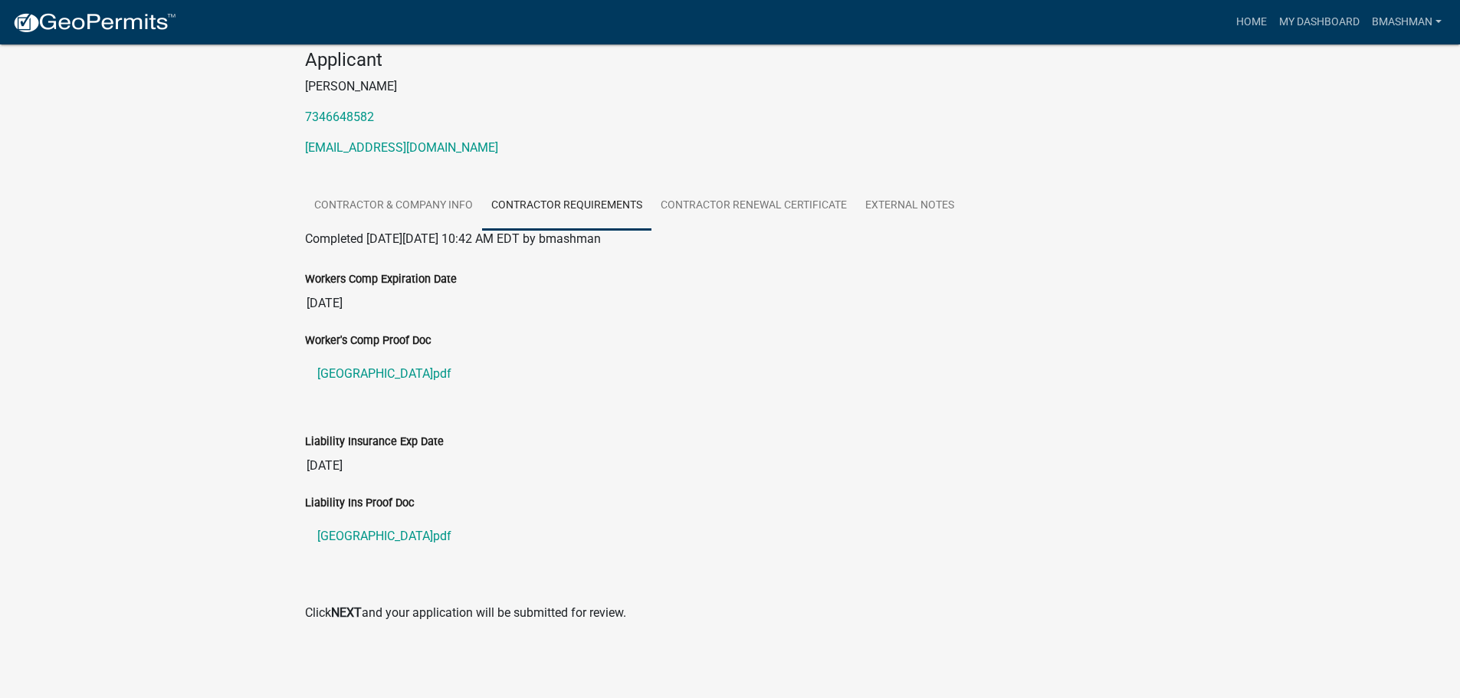
scroll to position [154, 0]
click at [767, 207] on link "Contractor Renewal Certificate" at bounding box center [753, 205] width 205 height 49
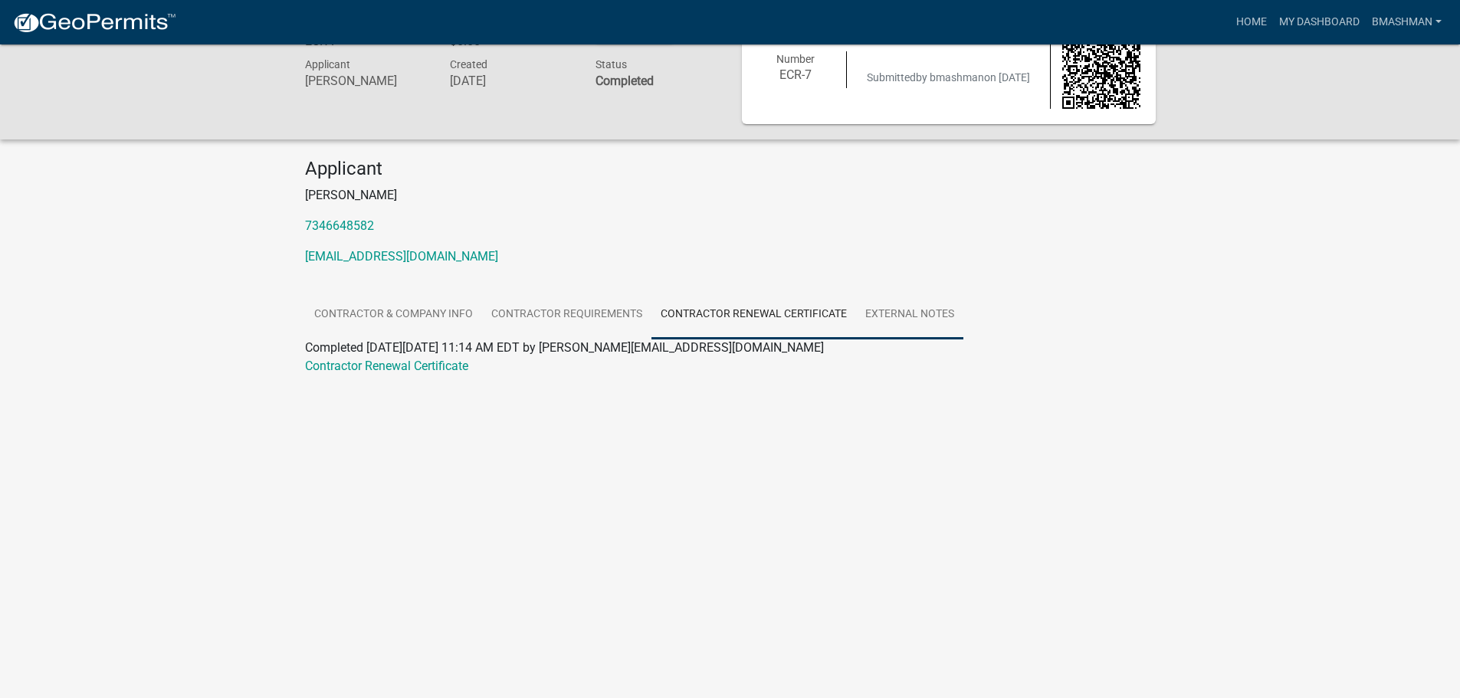
click at [887, 307] on link "External Notes" at bounding box center [909, 314] width 107 height 49
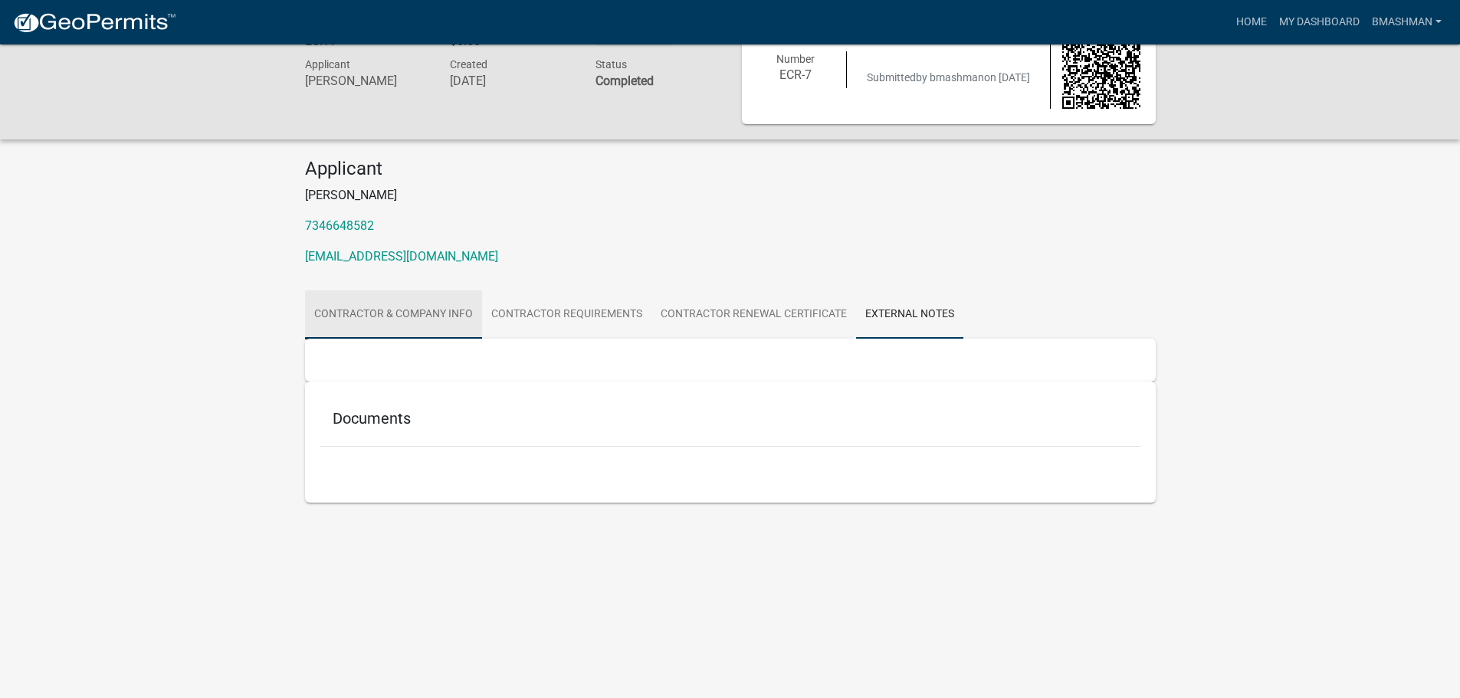
click at [440, 315] on link "Contractor & Company Info" at bounding box center [393, 314] width 177 height 49
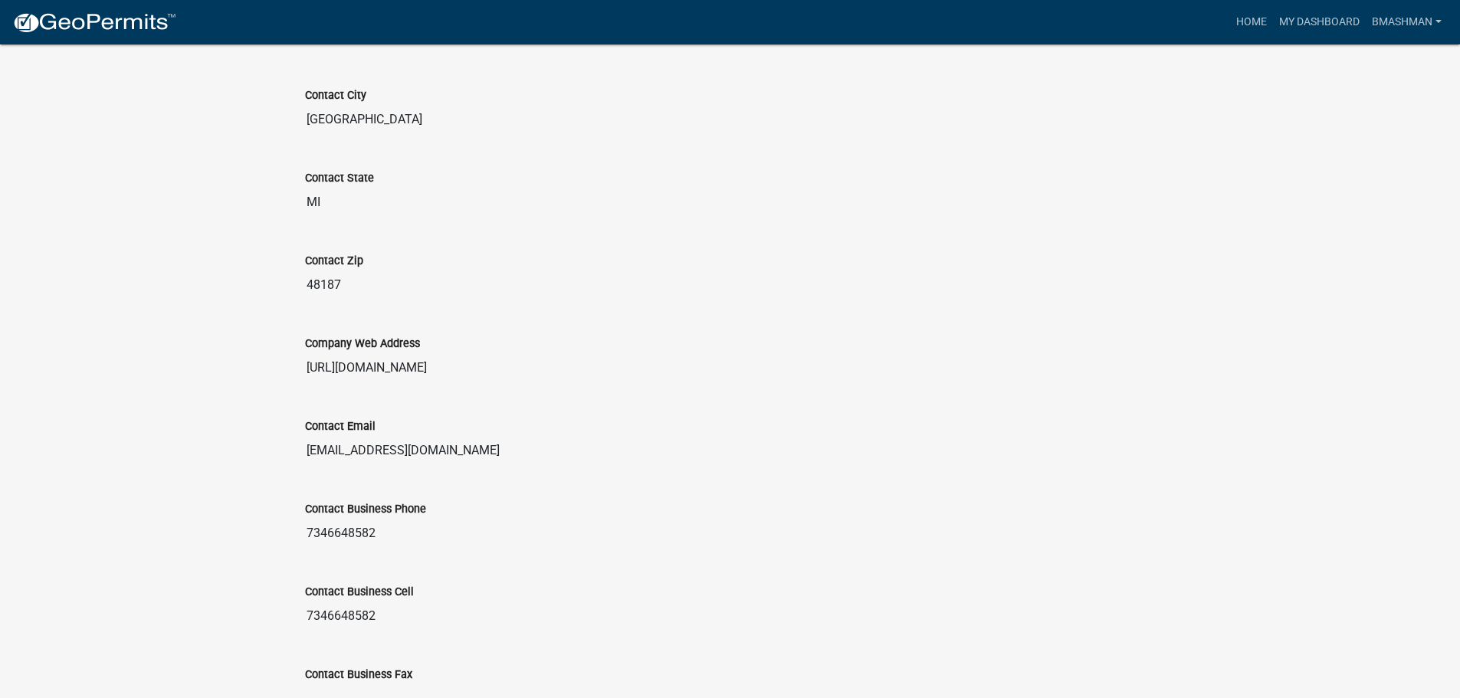
scroll to position [927, 0]
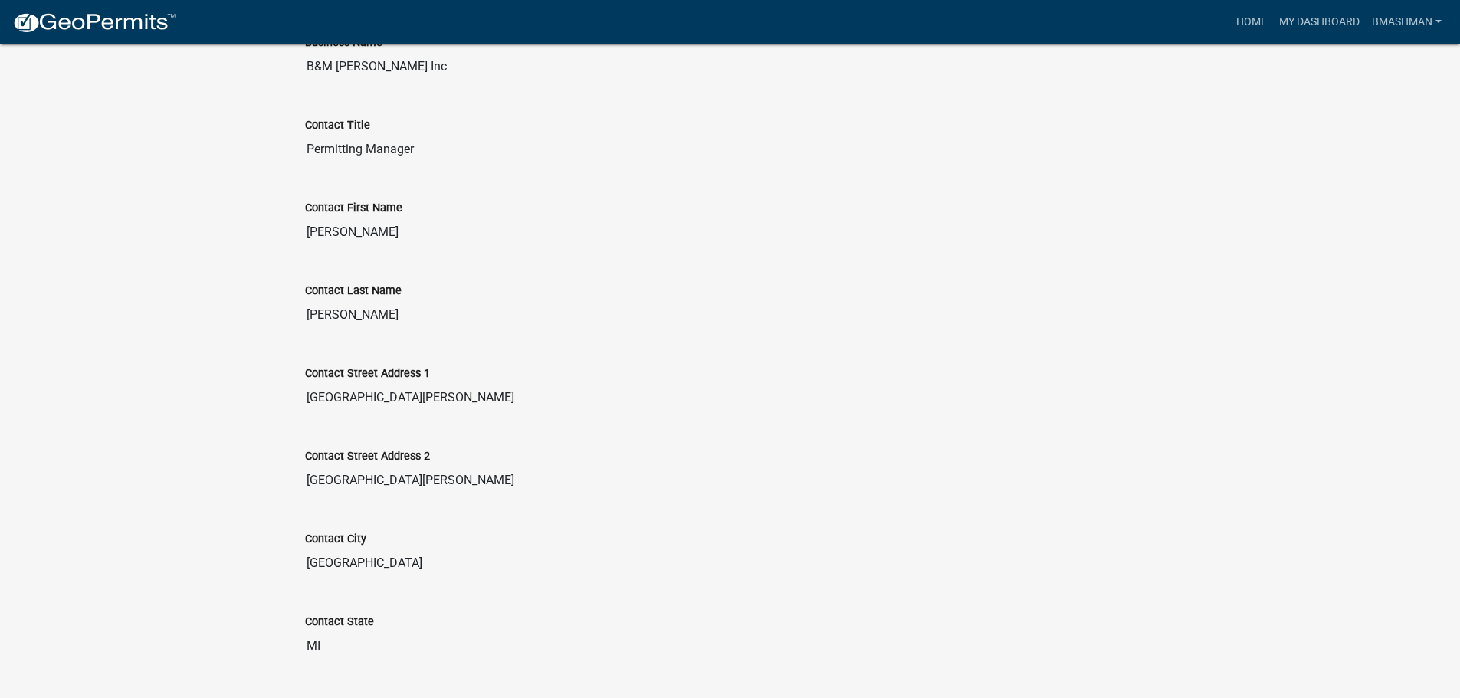
scroll to position [0, 0]
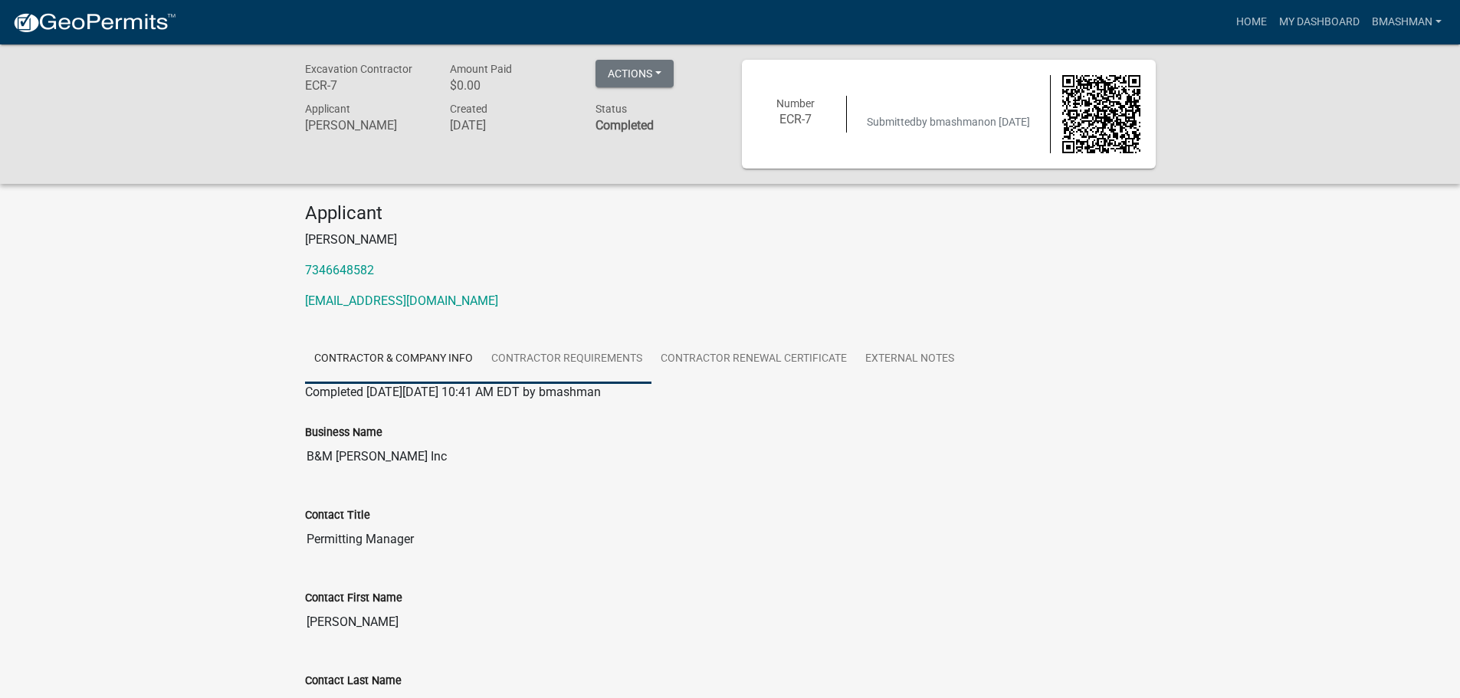
click at [582, 357] on link "Contractor Requirements" at bounding box center [566, 359] width 169 height 49
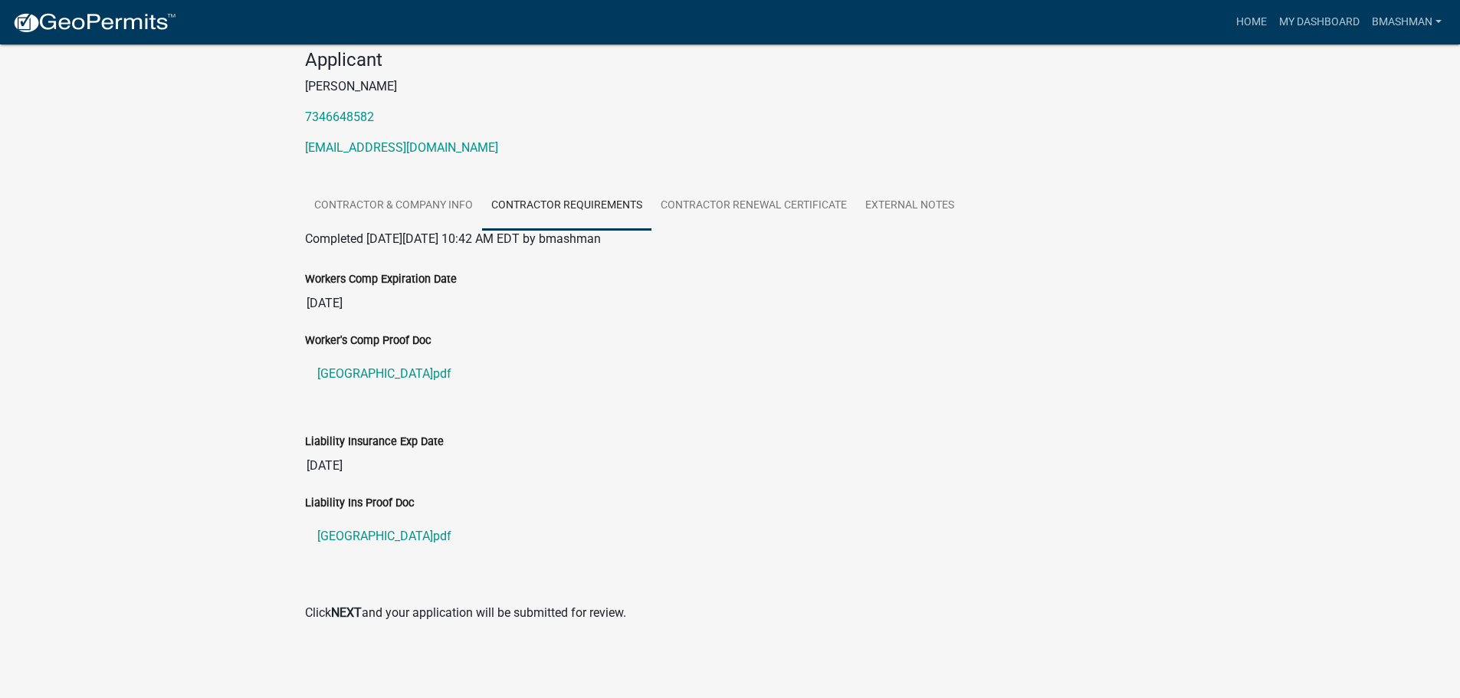
scroll to position [154, 0]
click at [308, 608] on p "Click NEXT and your application will be submitted for review." at bounding box center [730, 612] width 851 height 18
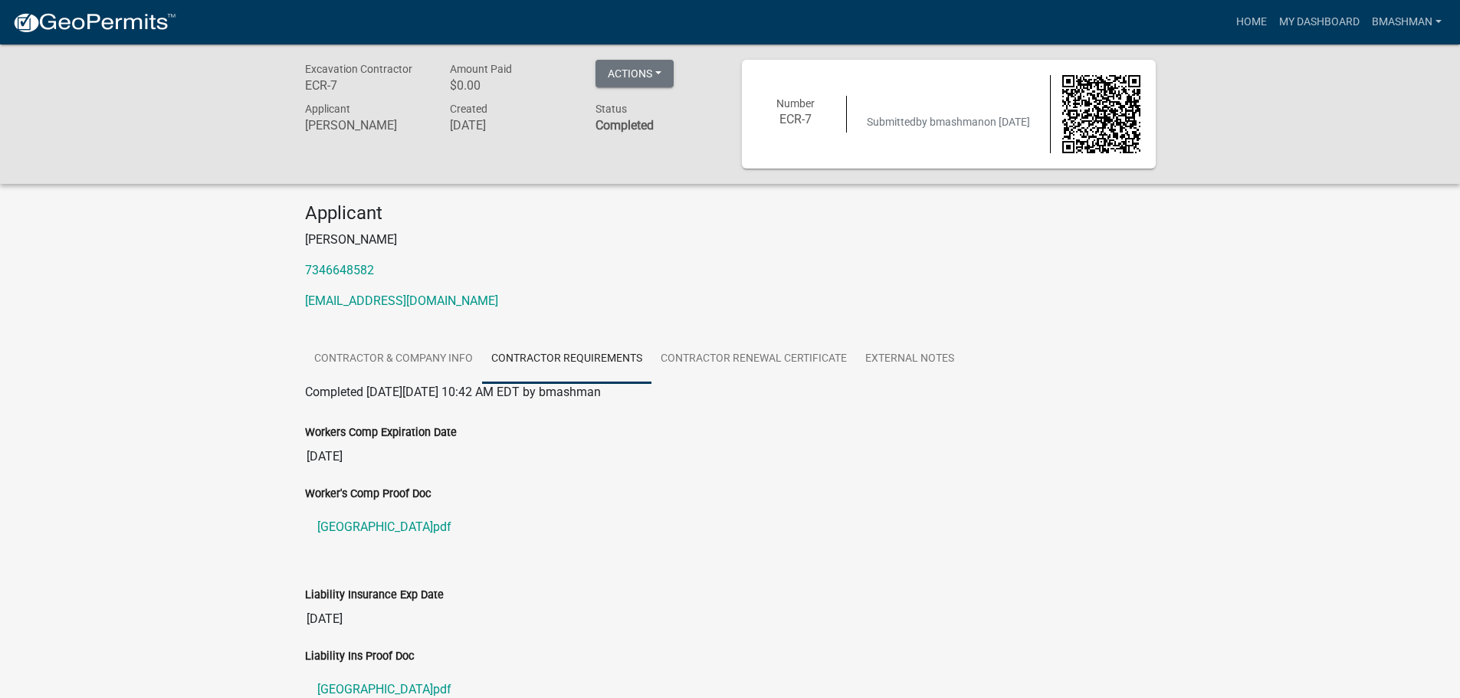
click at [1104, 121] on img at bounding box center [1101, 114] width 78 height 78
click at [662, 77] on button "Actions" at bounding box center [634, 74] width 78 height 28
click at [661, 156] on div "Excavation Contractor ECR-7 Amount Paid $0.00 Actions Printer Friendly Applican…" at bounding box center [512, 114] width 437 height 109
click at [795, 355] on link "Contractor Renewal Certificate" at bounding box center [753, 359] width 205 height 49
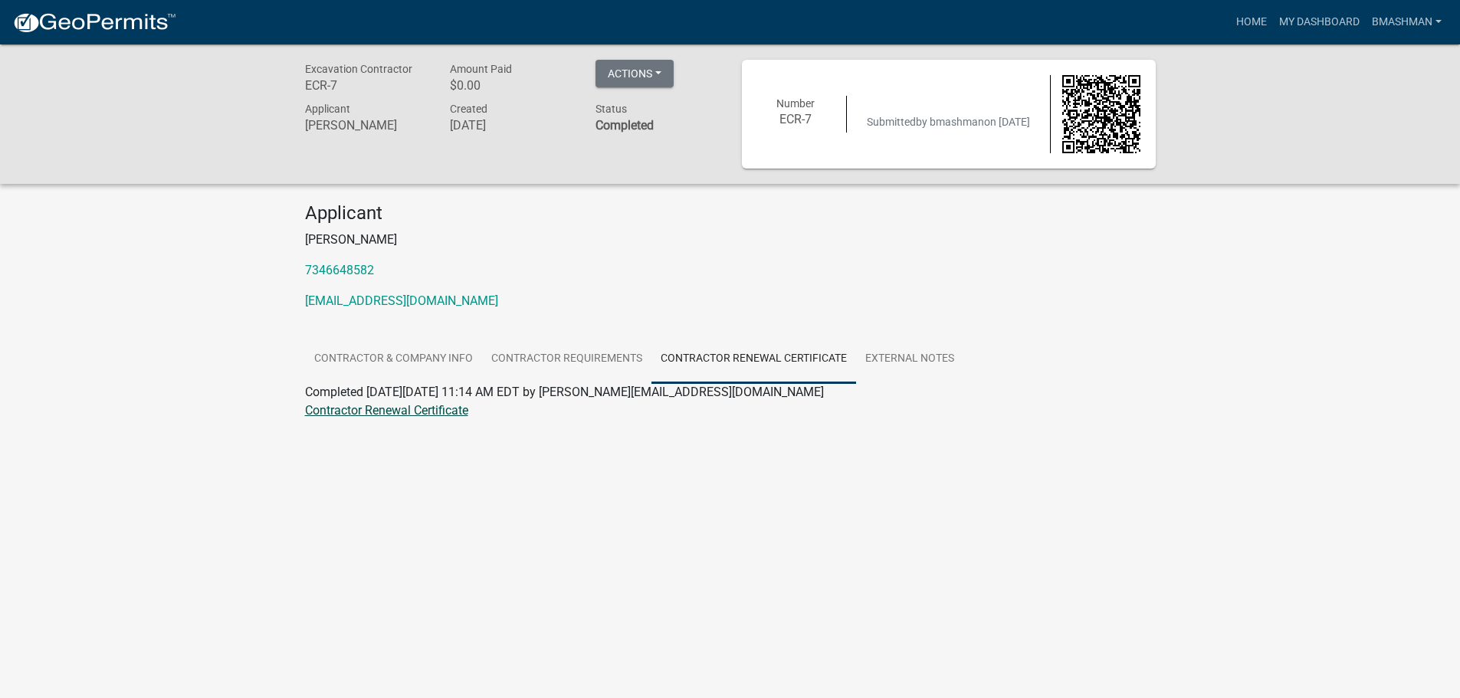
click at [381, 408] on link "Contractor Renewal Certificate" at bounding box center [386, 410] width 163 height 15
click at [931, 359] on link "External Notes" at bounding box center [909, 359] width 107 height 49
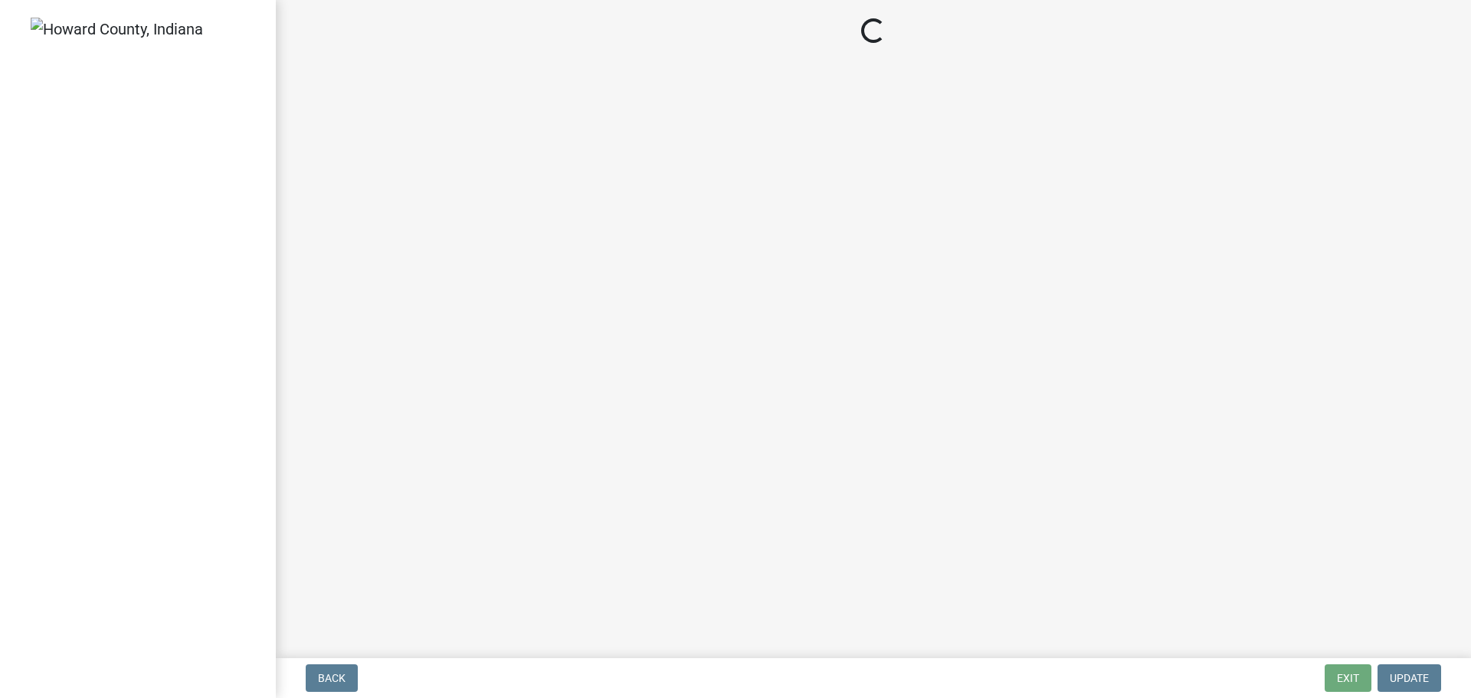
select select "MI"
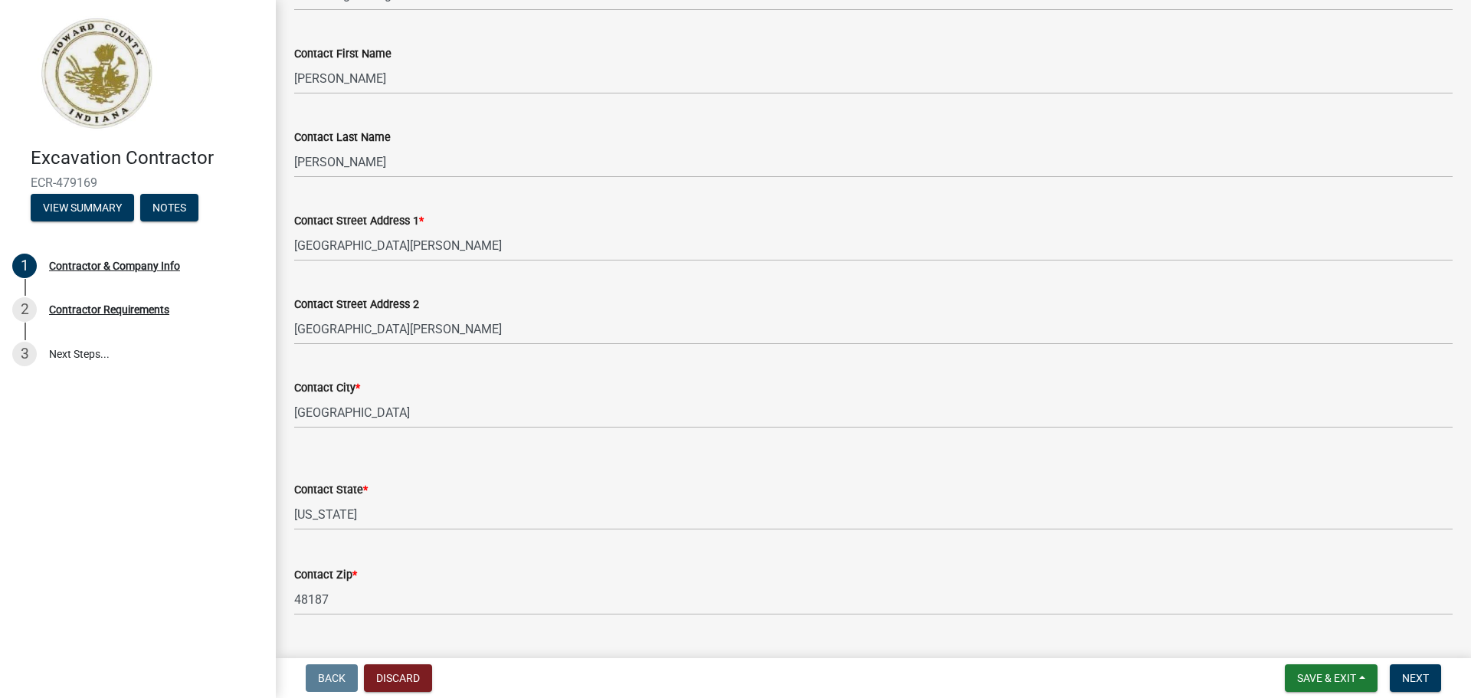
scroll to position [683, 0]
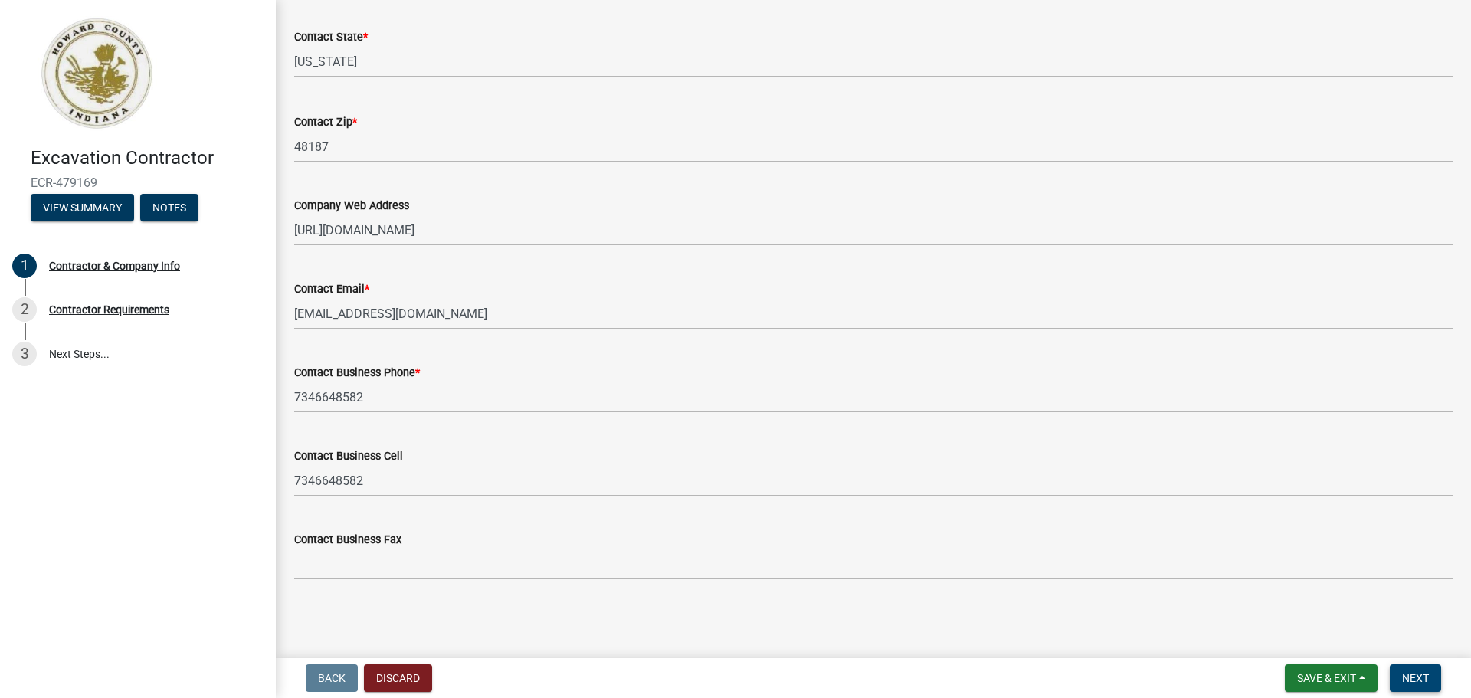
click at [1413, 680] on span "Next" at bounding box center [1415, 678] width 27 height 12
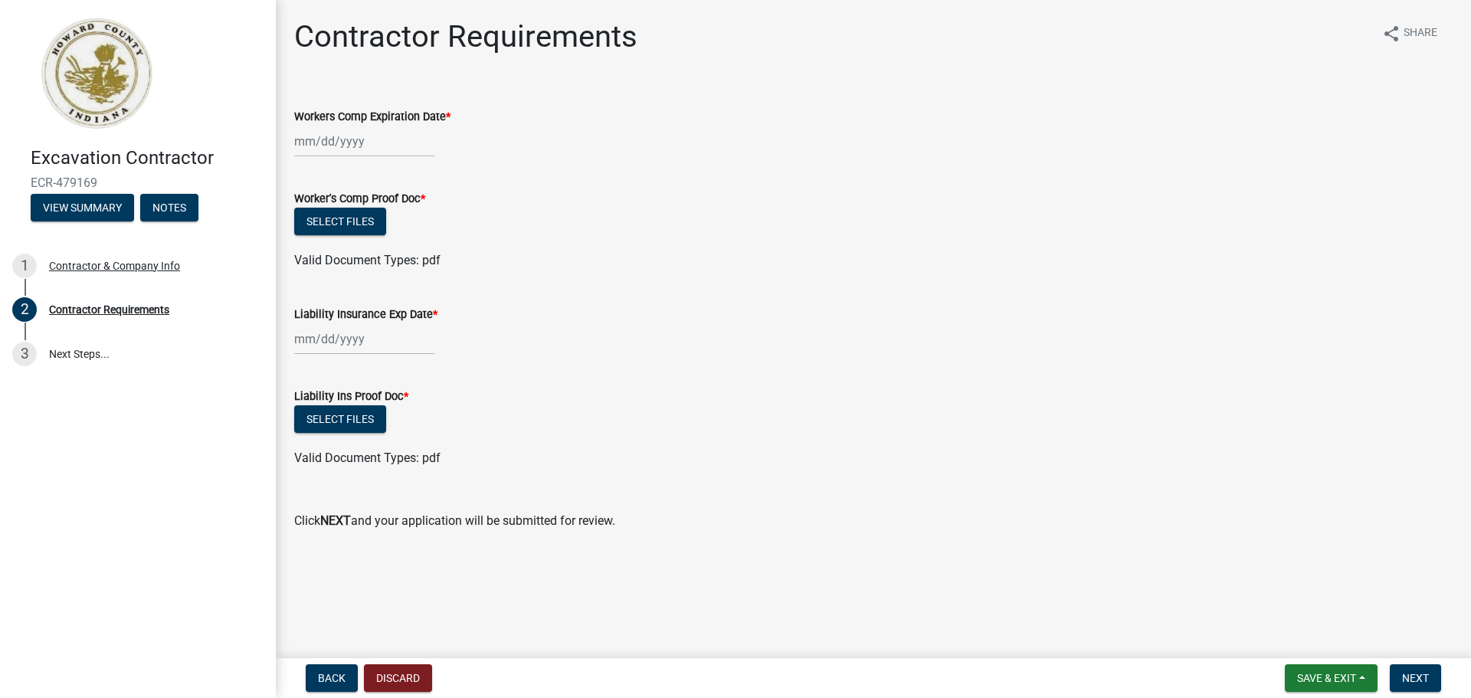
click at [333, 146] on div at bounding box center [364, 141] width 140 height 31
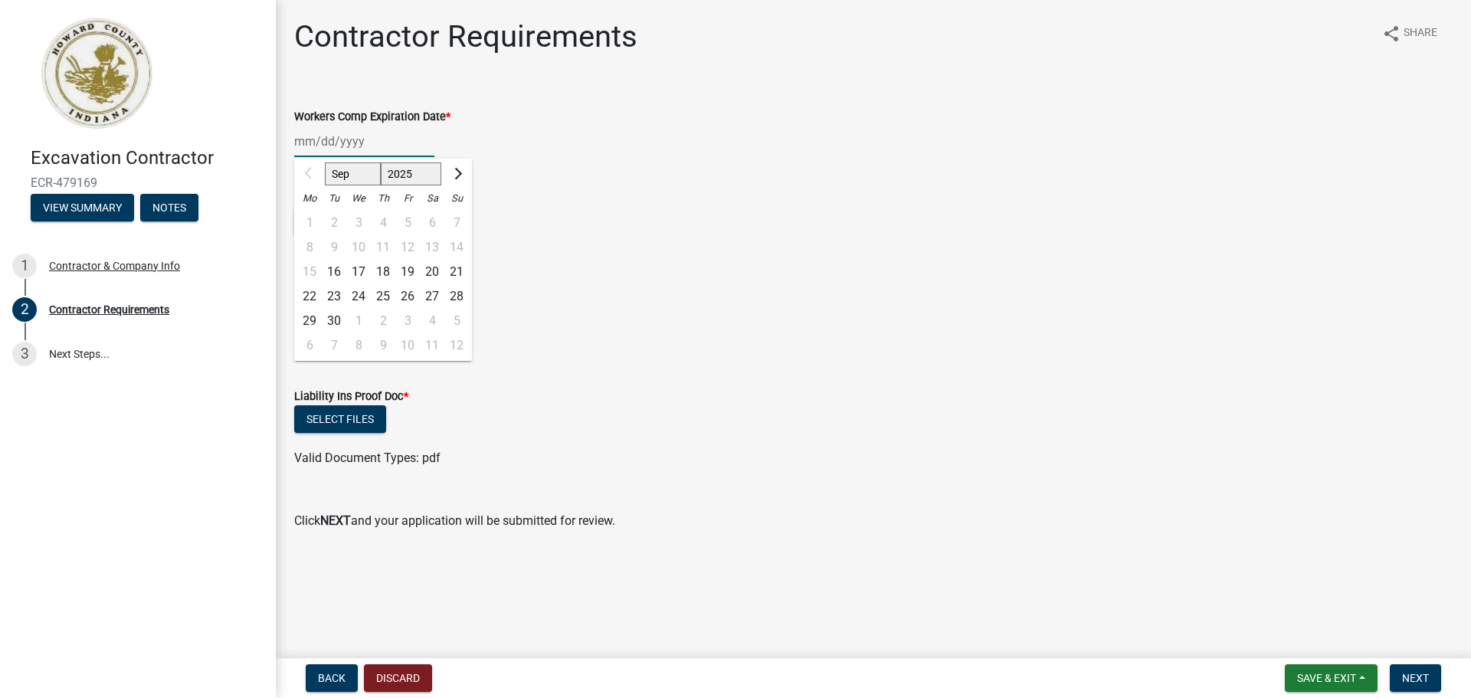
click at [313, 136] on input "Workers Comp Expiration Date *" at bounding box center [364, 141] width 140 height 31
type input "06012026"
click at [540, 185] on form "Worker's Comp Proof Doc * Select files Valid Document Types: pdf" at bounding box center [873, 220] width 1159 height 99
drag, startPoint x: 372, startPoint y: 146, endPoint x: 224, endPoint y: 151, distance: 148.0
click at [224, 151] on div "Excavation Contractor ECR-479169 View Summary Notes 1 Contractor & Company Info…" at bounding box center [735, 349] width 1471 height 698
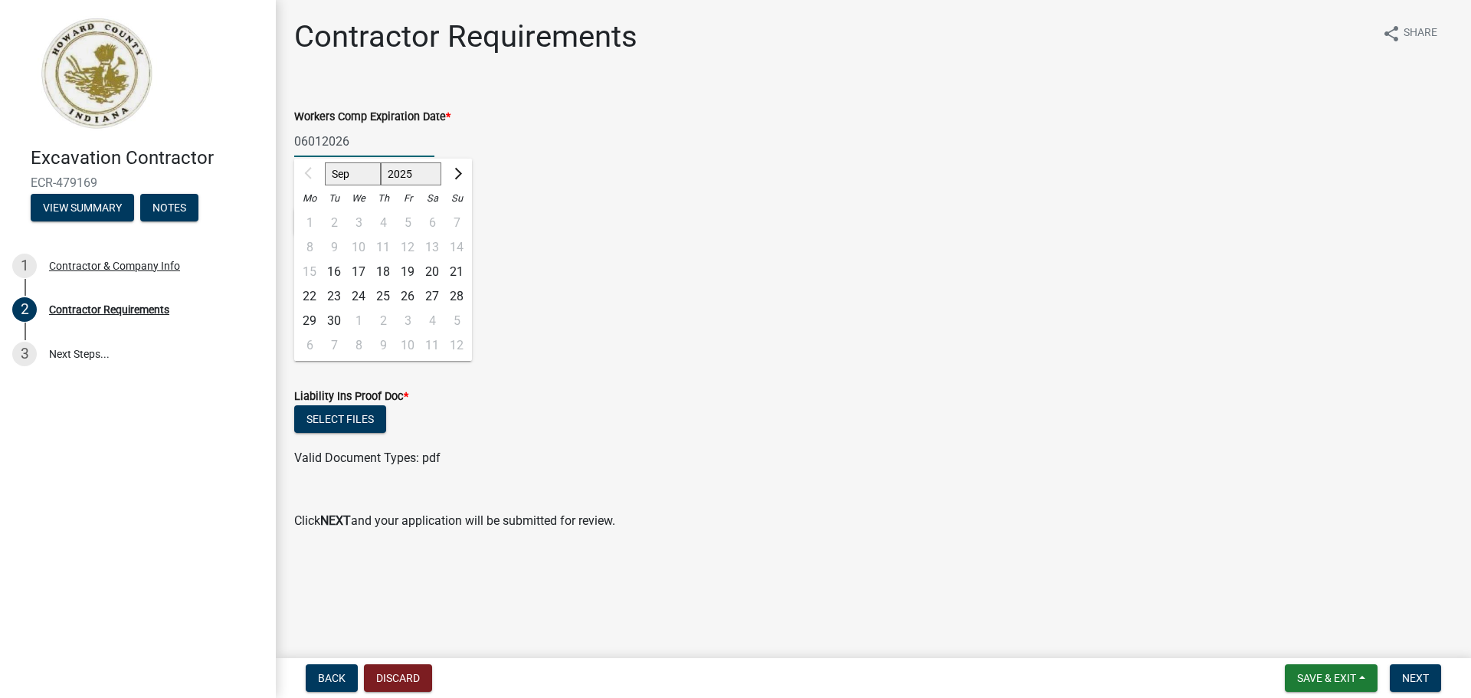
drag, startPoint x: 347, startPoint y: 139, endPoint x: 198, endPoint y: 148, distance: 148.9
click at [198, 148] on div "Excavation Contractor ECR-479169 View Summary Notes 1 Contractor & Company Info…" at bounding box center [735, 349] width 1471 height 698
type input "[DATE]"
click at [620, 261] on div "Valid Document Types: pdf" at bounding box center [874, 260] width 1182 height 18
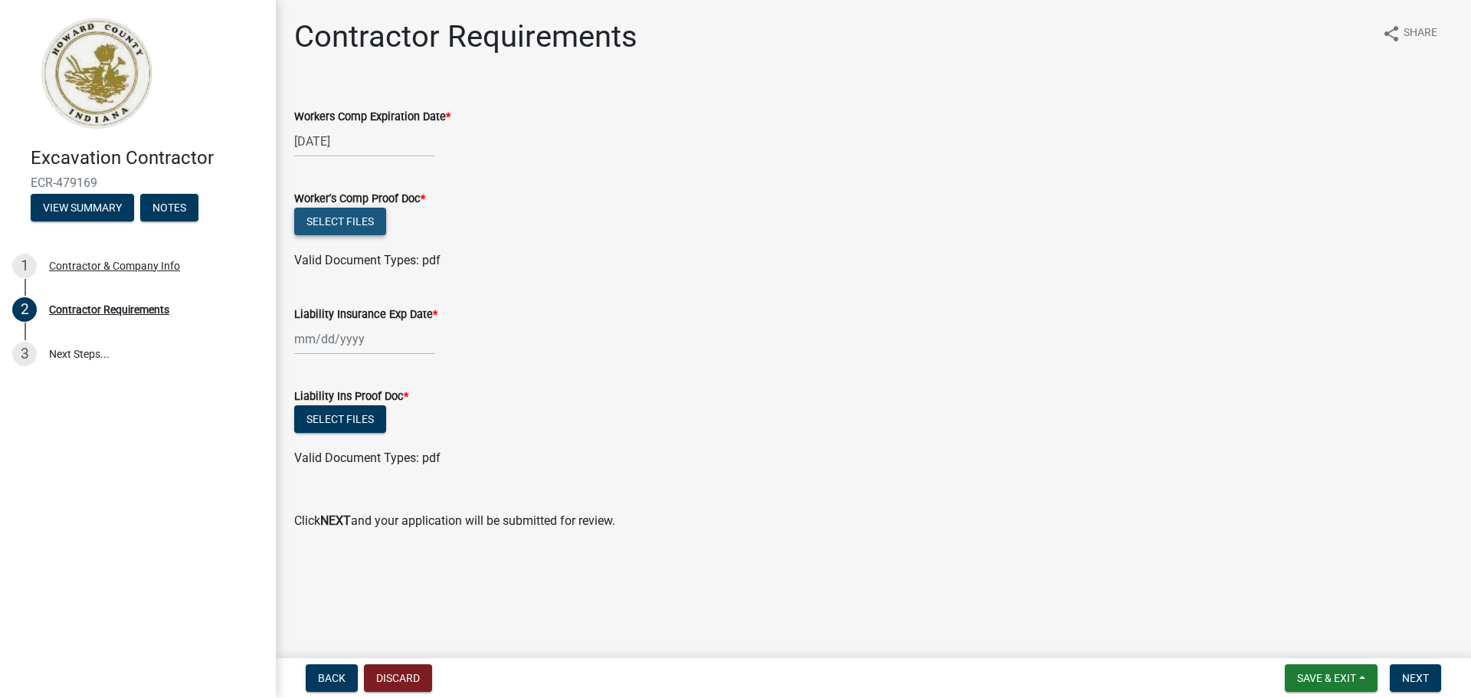
click at [345, 235] on button "Select files" at bounding box center [340, 222] width 92 height 28
click at [326, 215] on button "Select files" at bounding box center [340, 222] width 92 height 28
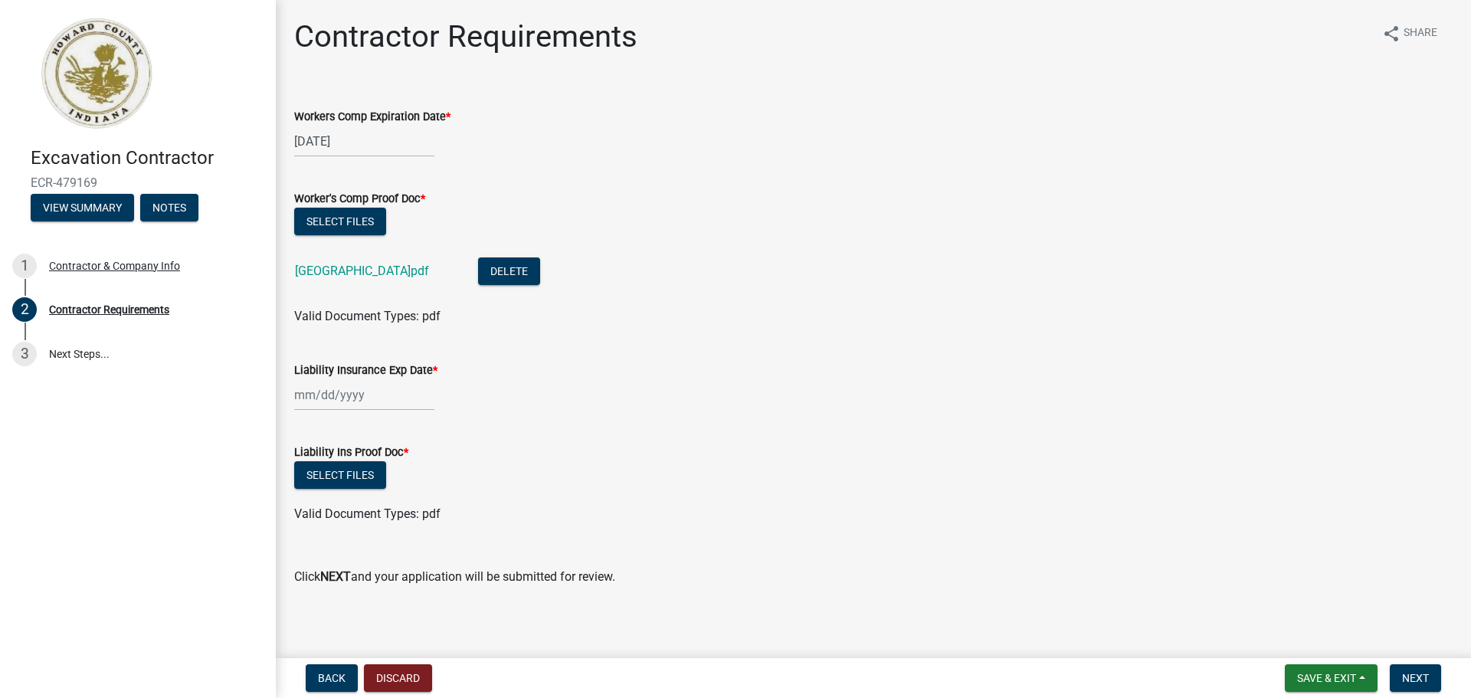
click at [364, 400] on div at bounding box center [364, 394] width 140 height 31
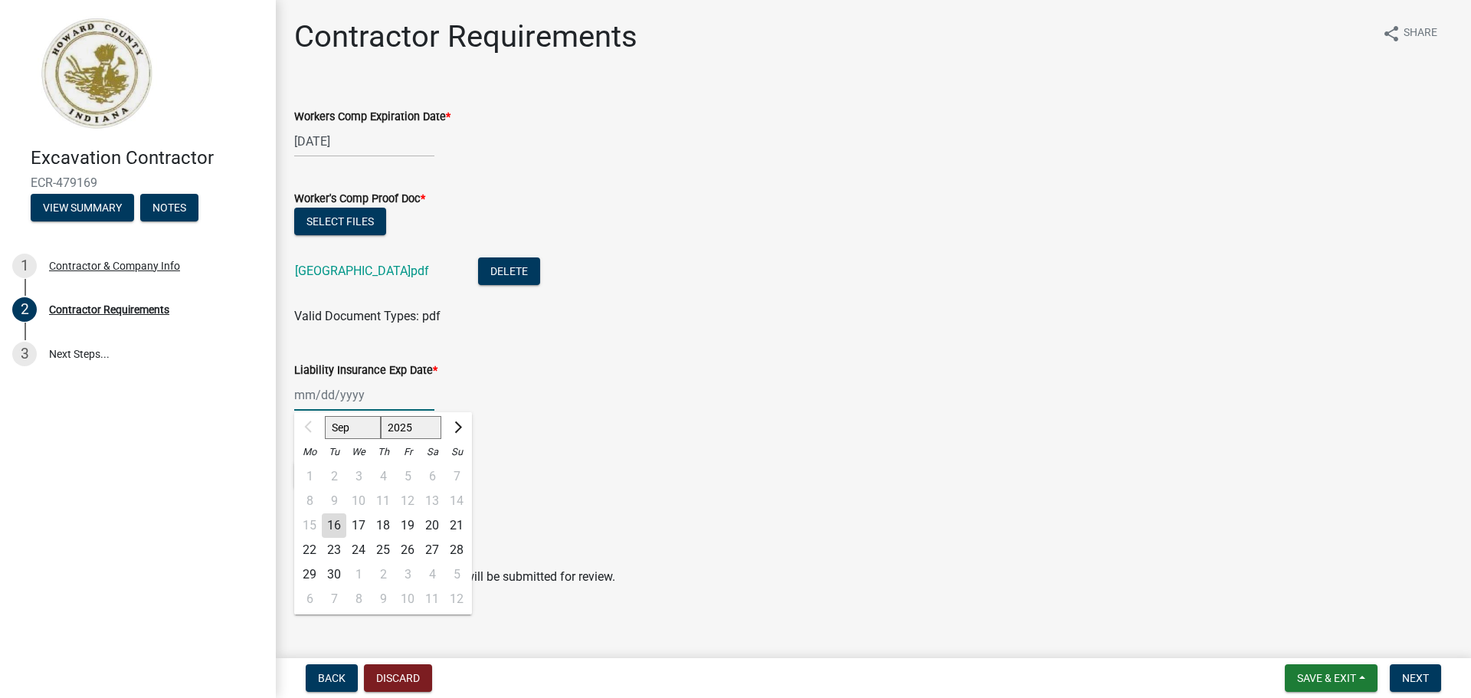
click at [333, 402] on input "Liability Insurance Exp Date *" at bounding box center [364, 394] width 140 height 31
type input "[DATE]"
click at [653, 464] on div "Select files" at bounding box center [873, 476] width 1159 height 31
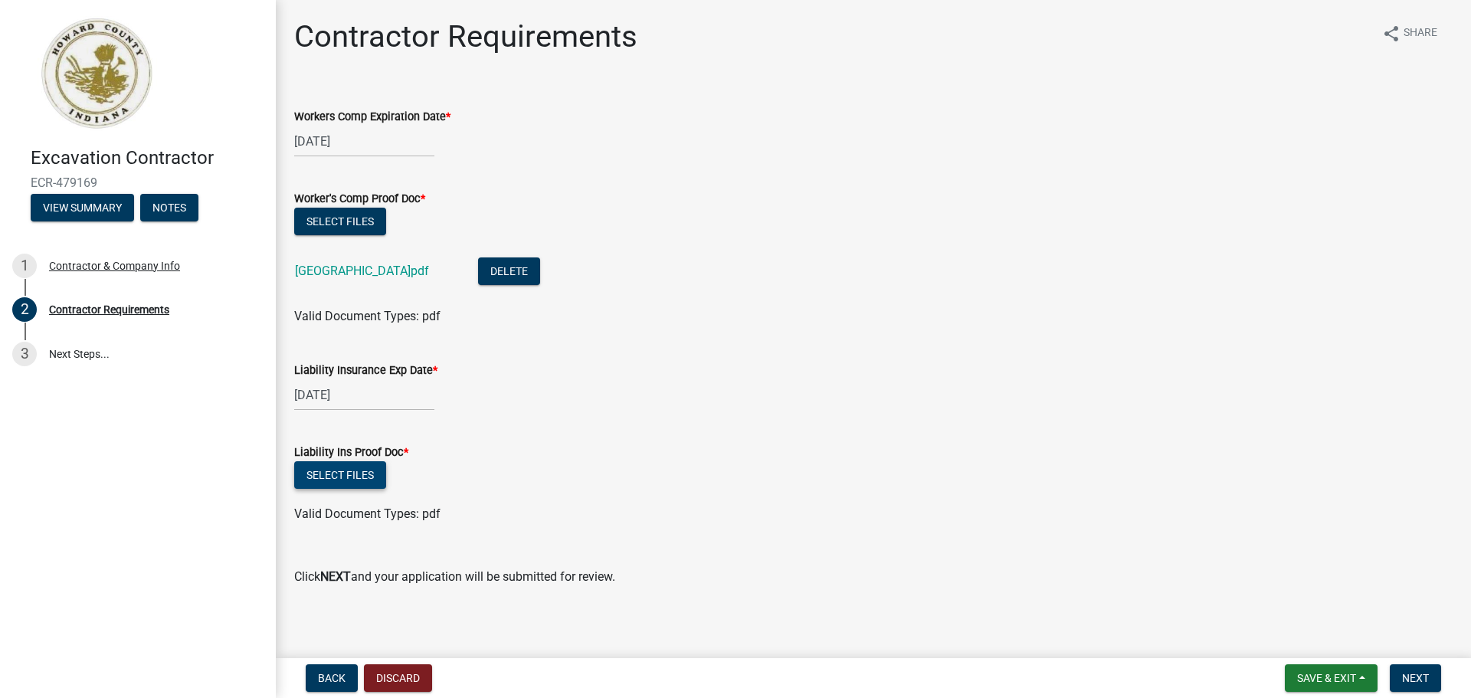
click at [340, 477] on button "Select files" at bounding box center [340, 475] width 92 height 28
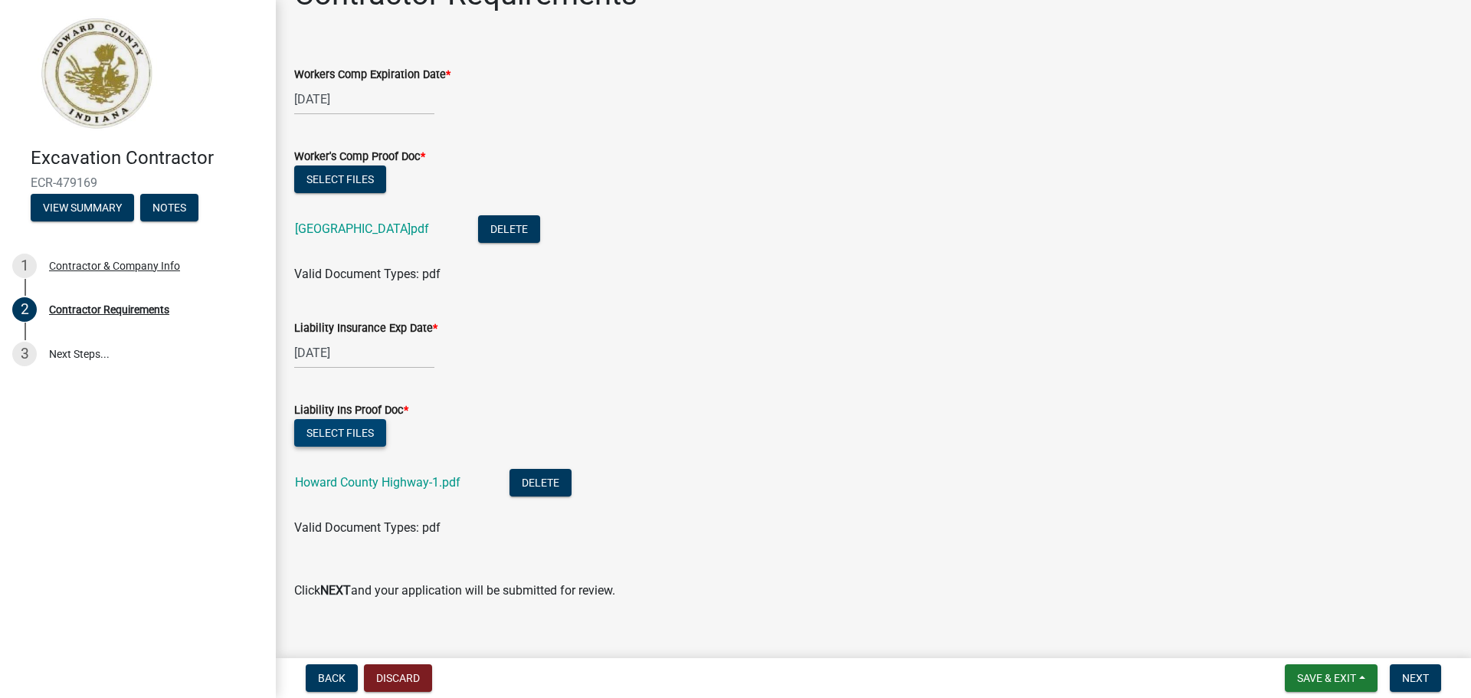
scroll to position [62, 0]
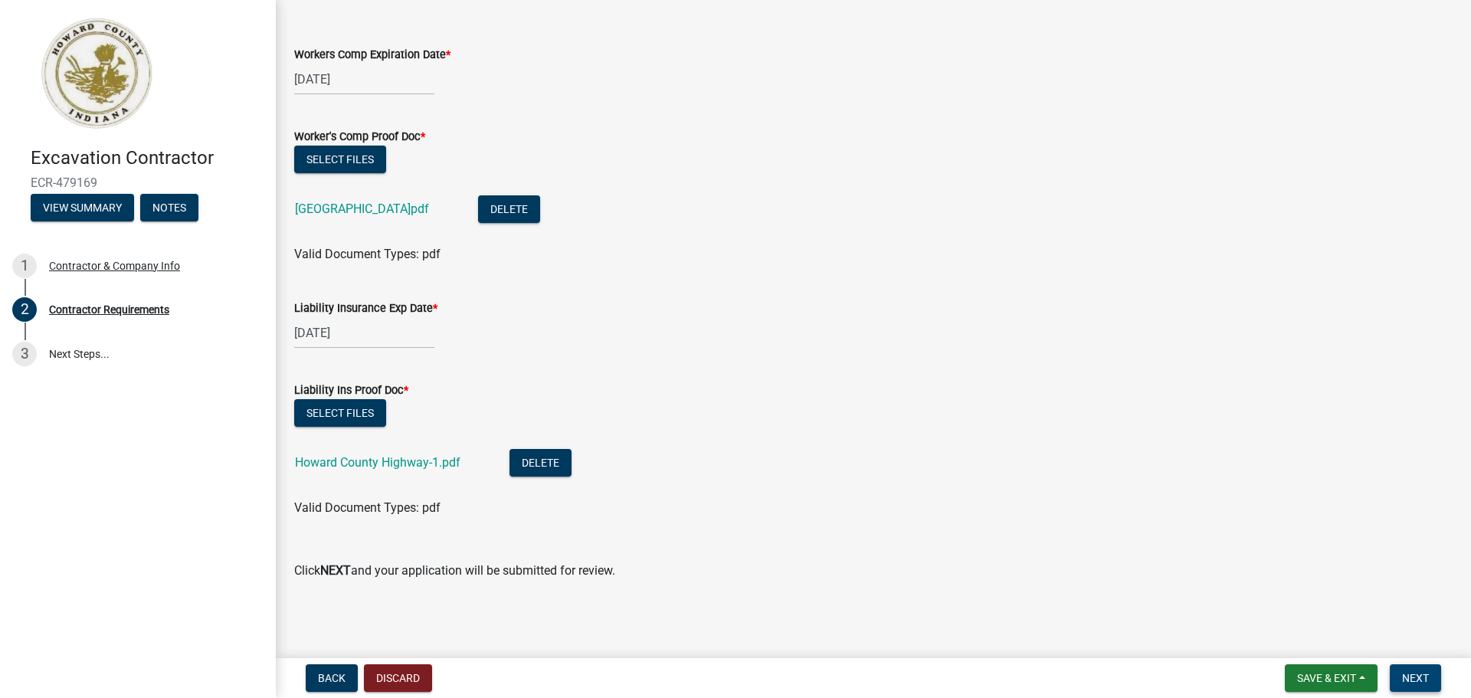
click at [1407, 679] on span "Next" at bounding box center [1415, 678] width 27 height 12
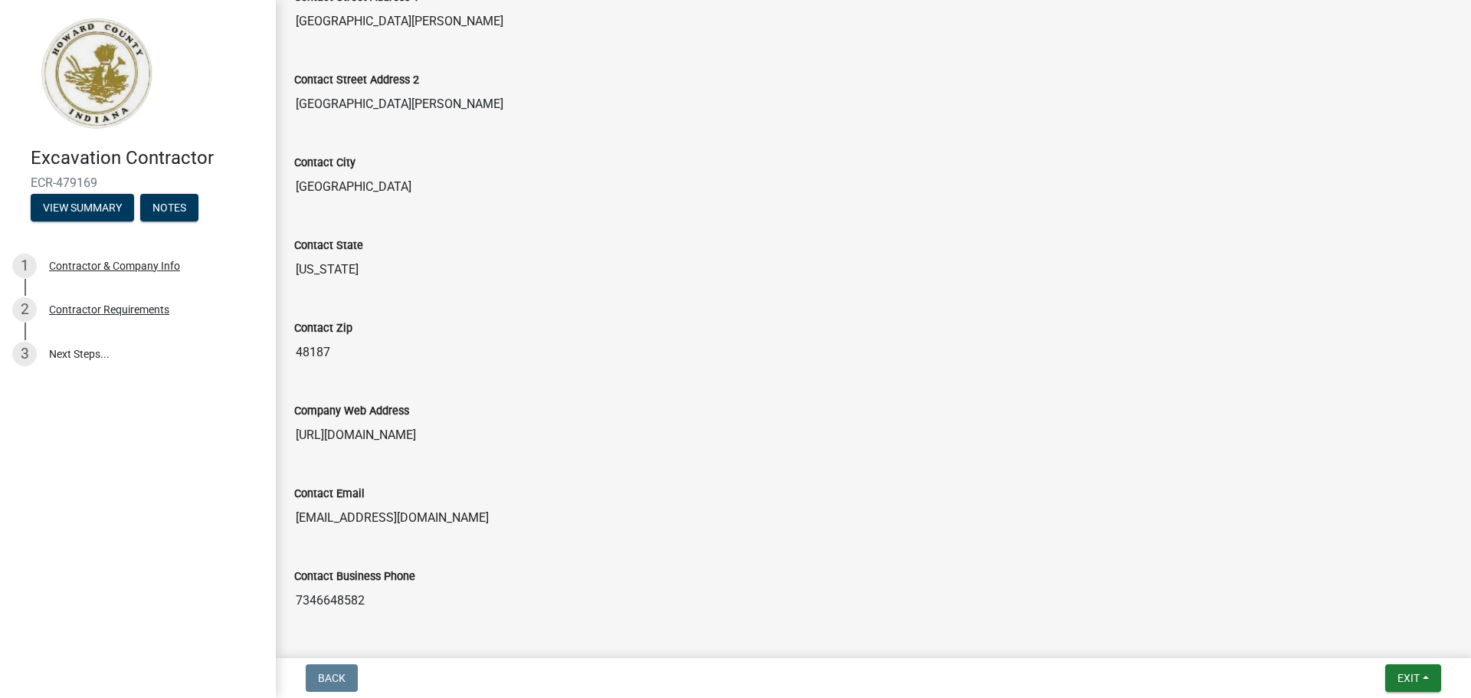
scroll to position [768, 0]
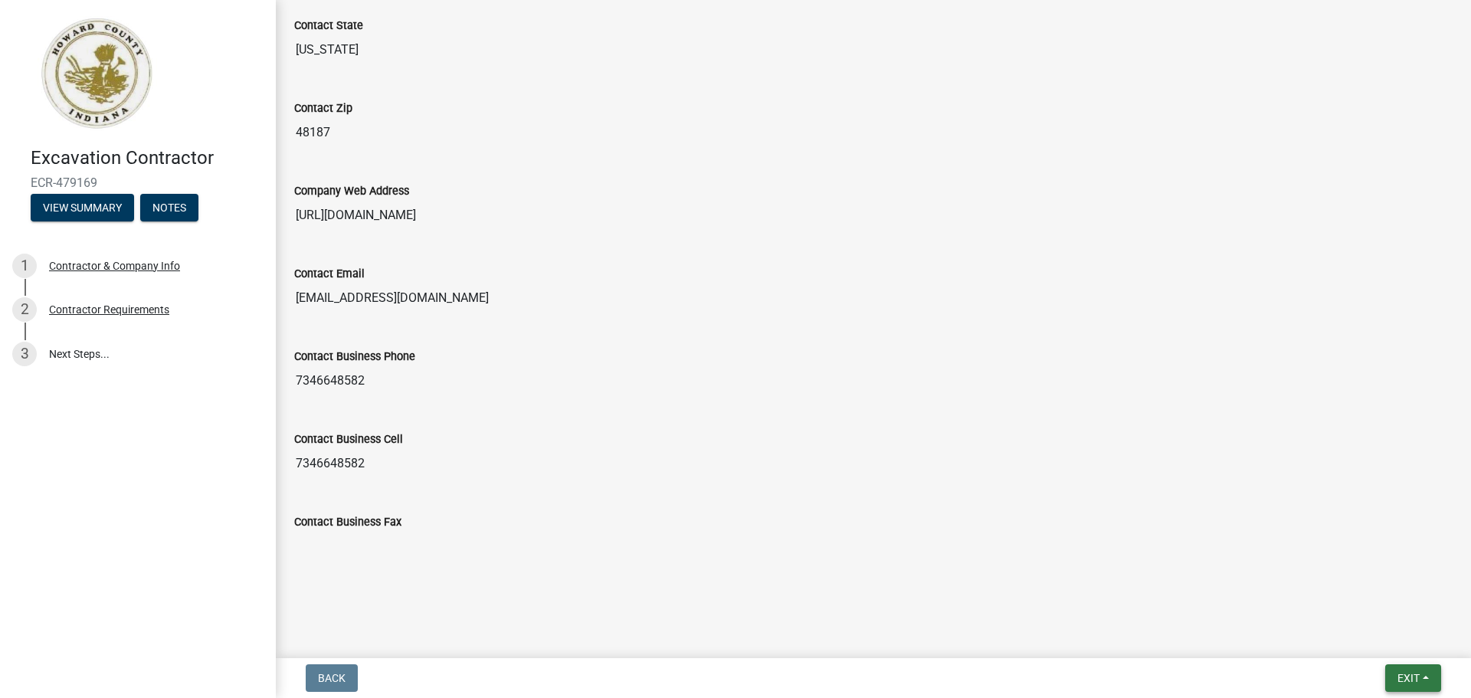
click at [1433, 674] on button "Exit" at bounding box center [1414, 678] width 56 height 28
click at [1403, 640] on button "Save & Exit" at bounding box center [1380, 638] width 123 height 37
